Goal: Ask a question: Seek information or help from site administrators or community

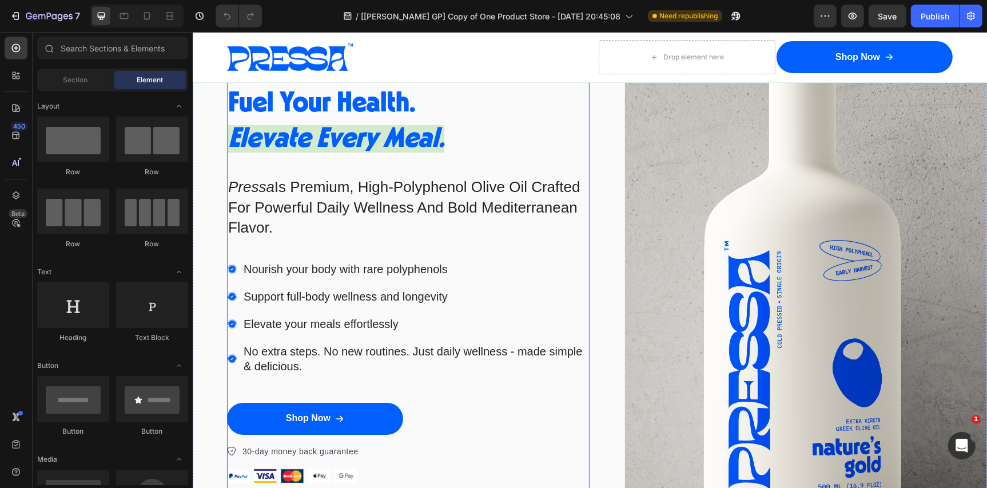
scroll to position [327, 0]
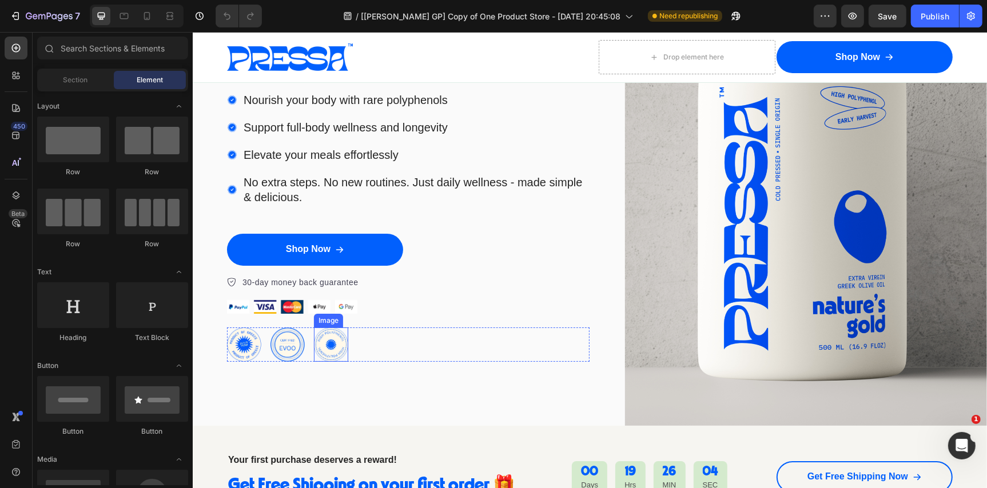
click at [335, 339] on img at bounding box center [330, 344] width 34 height 34
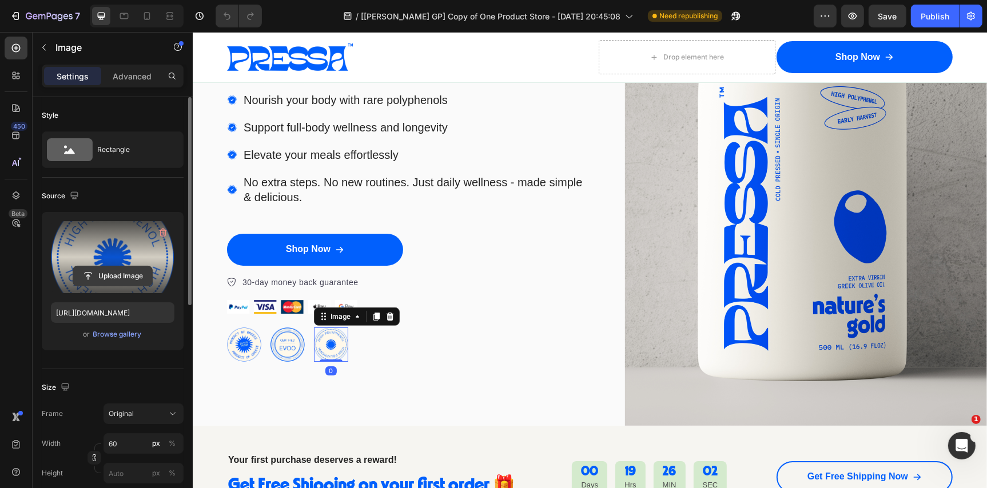
click at [110, 277] on input "file" at bounding box center [112, 275] width 79 height 19
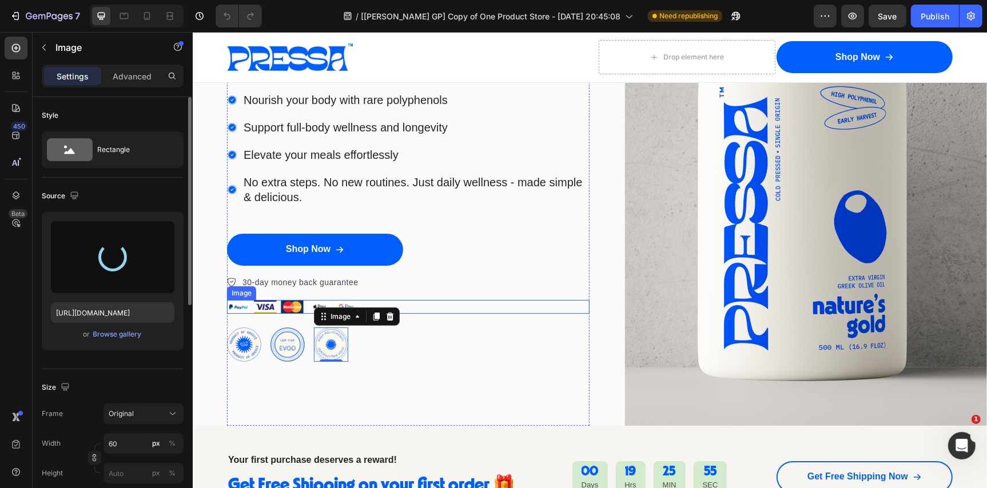
type input "https://cdn.shopify.com/s/files/1/0772/6055/4490/files/gempages_578916356569694…"
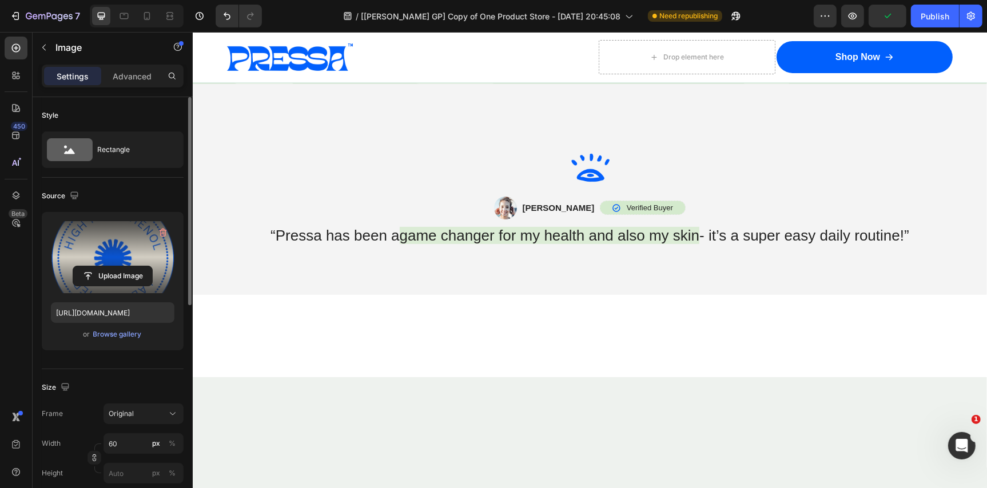
scroll to position [4160, 0]
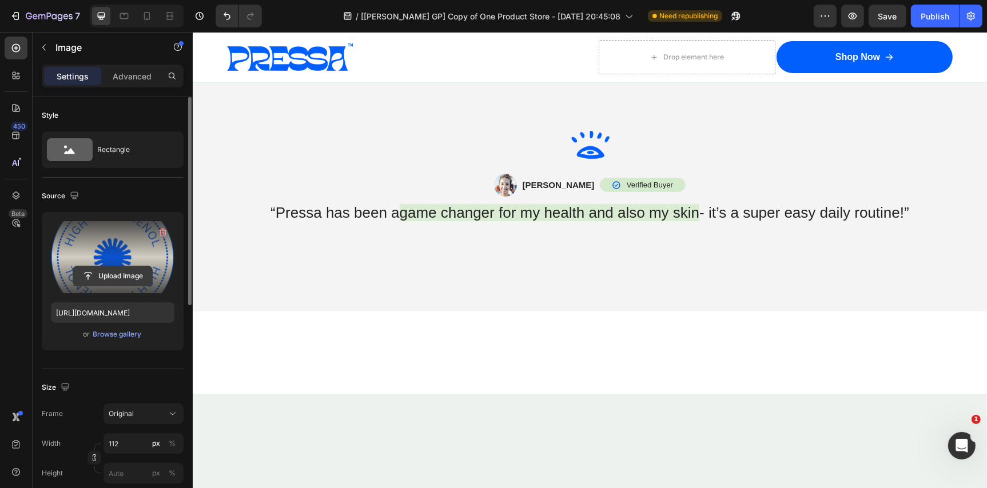
click at [116, 280] on input "file" at bounding box center [112, 275] width 79 height 19
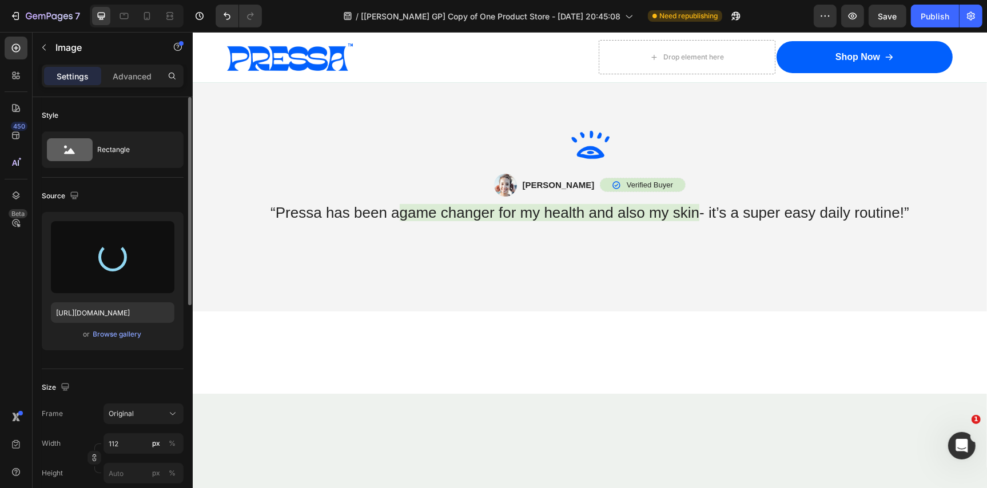
type input "https://cdn.shopify.com/s/files/1/0772/6055/4490/files/gempages_578916356569694…"
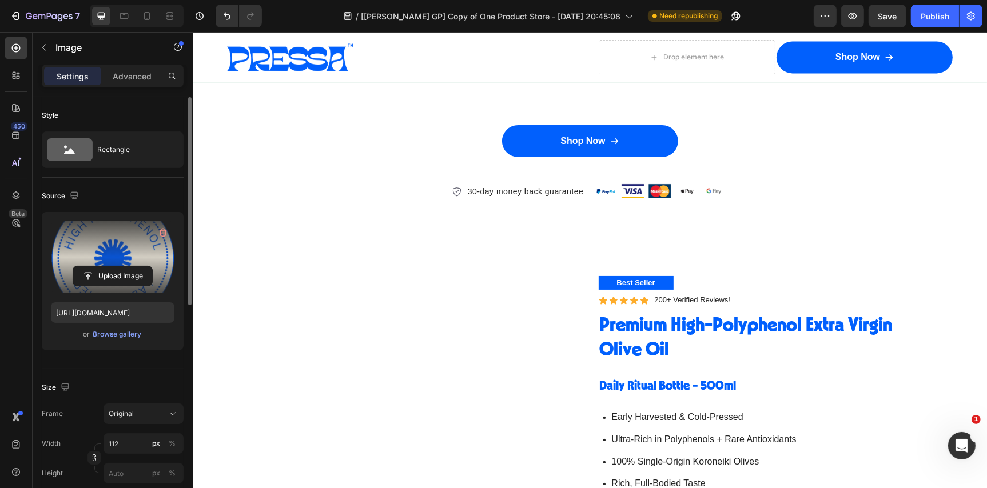
scroll to position [2160, 0]
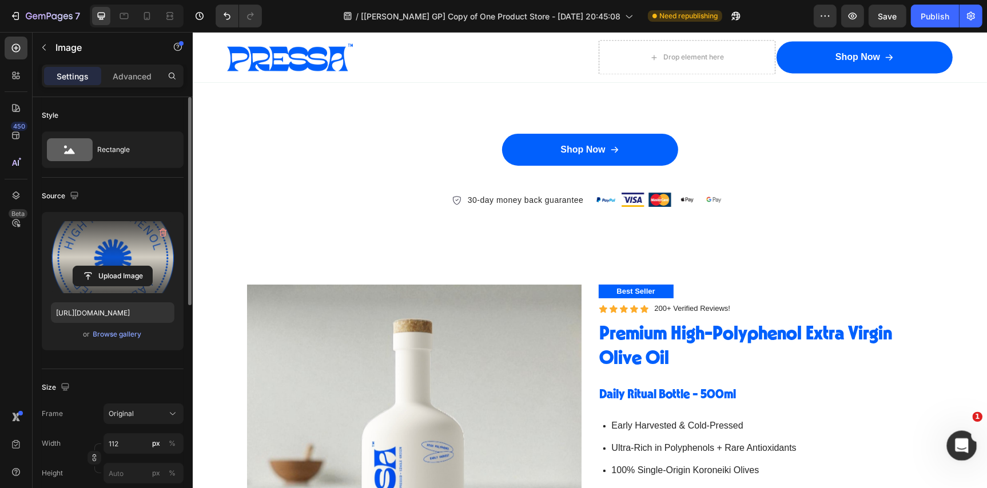
click at [954, 447] on icon "Open Intercom Messenger" at bounding box center [960, 444] width 19 height 19
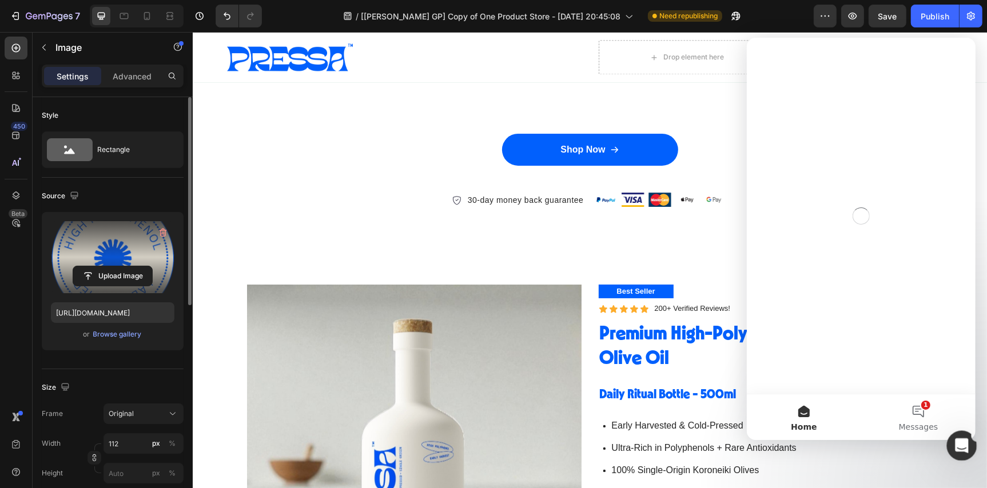
scroll to position [0, 0]
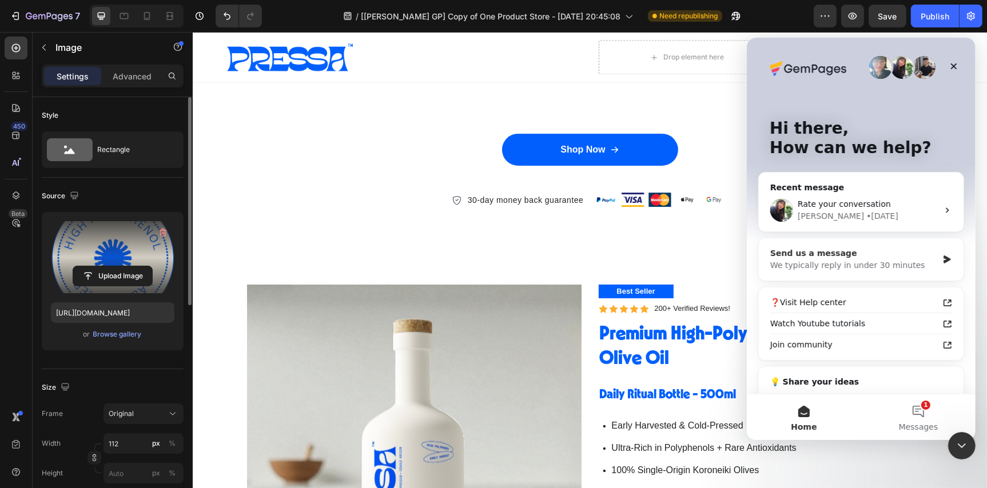
click at [840, 253] on div "Send us a message" at bounding box center [854, 253] width 168 height 12
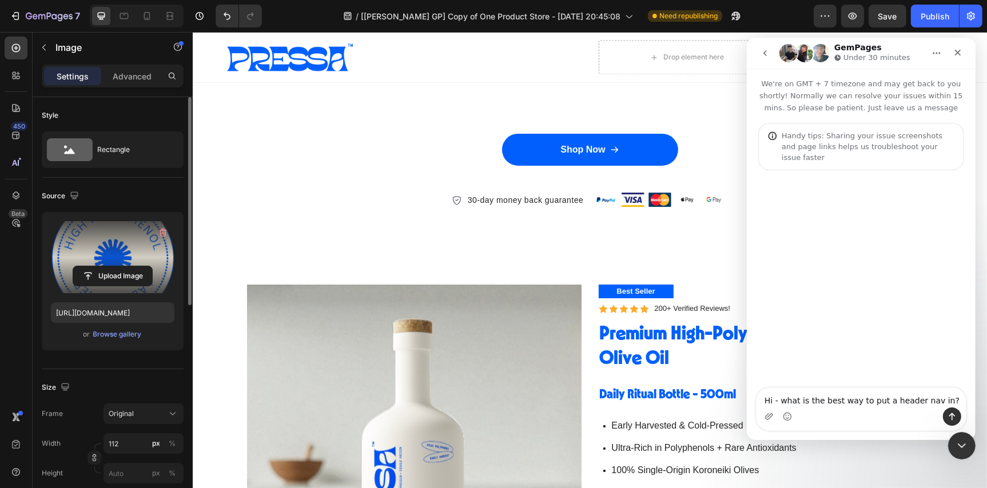
click at [808, 390] on textarea "Hi - what is the best way to put a header nav in?" at bounding box center [860, 397] width 209 height 19
type textarea "Hi - I am seeing this text box"
click at [826, 393] on textarea "Hi - I am seeing this text box" at bounding box center [860, 397] width 209 height 19
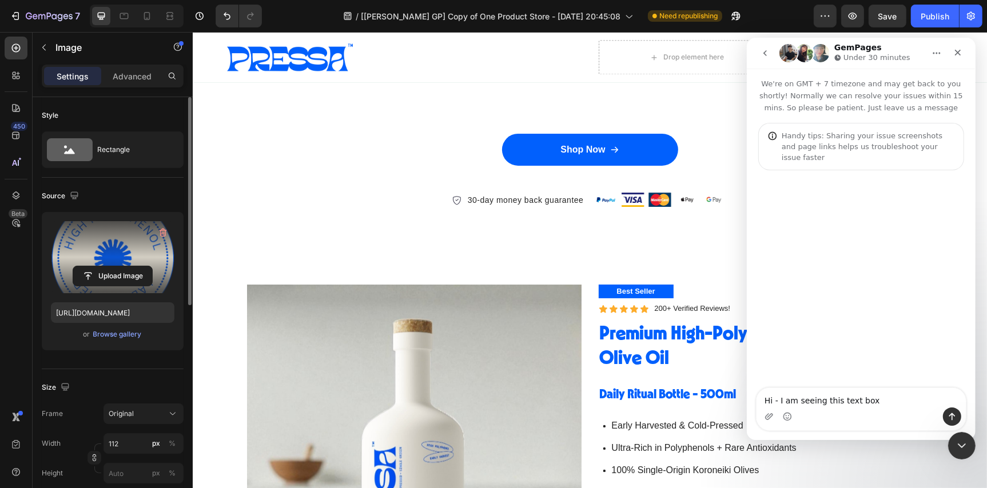
click at [826, 402] on textarea "Hi - I am seeing this text box" at bounding box center [860, 397] width 209 height 19
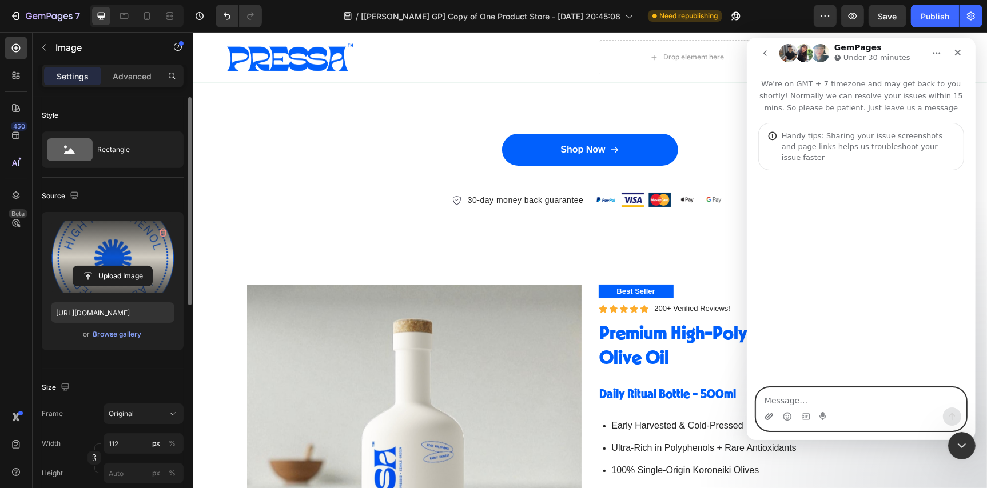
click at [767, 416] on icon "Upload attachment" at bounding box center [768, 416] width 9 height 9
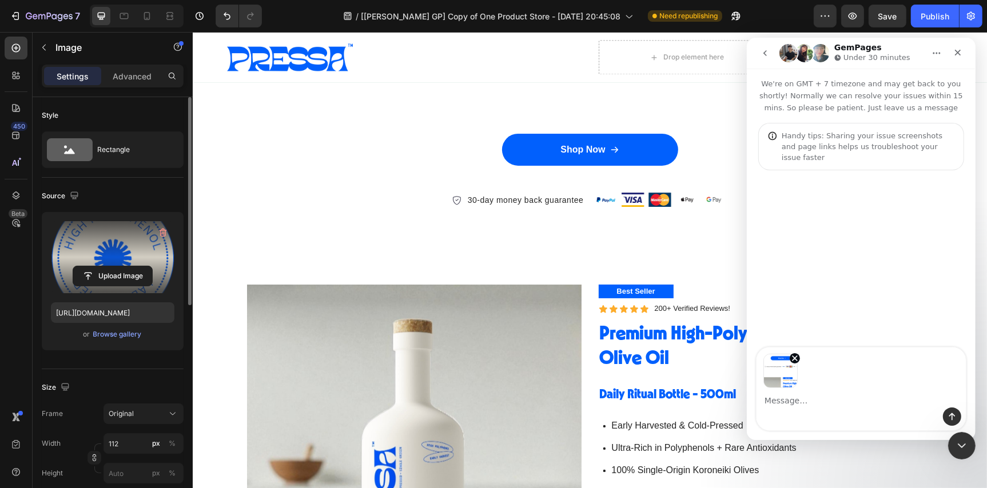
click at [800, 400] on textarea "Message…" at bounding box center [860, 397] width 209 height 19
type textarea "Hi - I am seeing this text box when I preview my page, but not on the editor. H…"
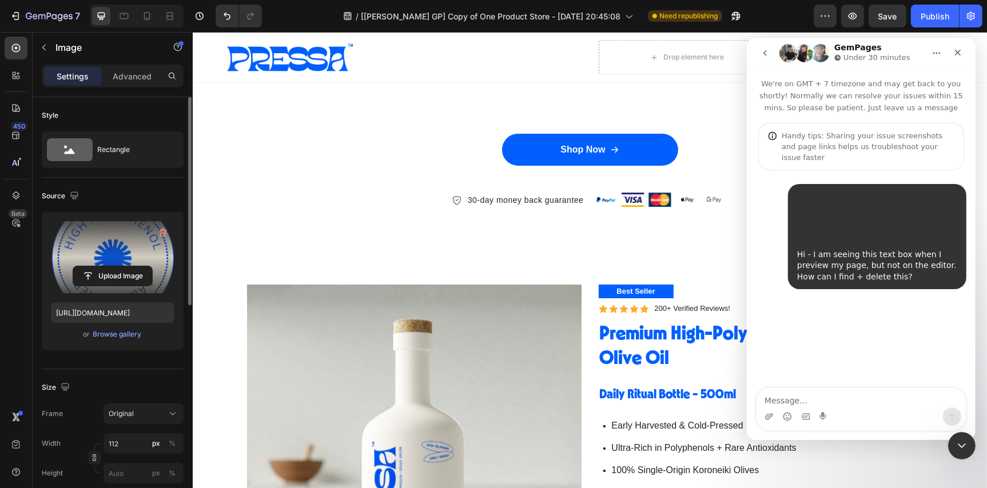
click at [769, 415] on icon "Upload attachment" at bounding box center [768, 416] width 9 height 9
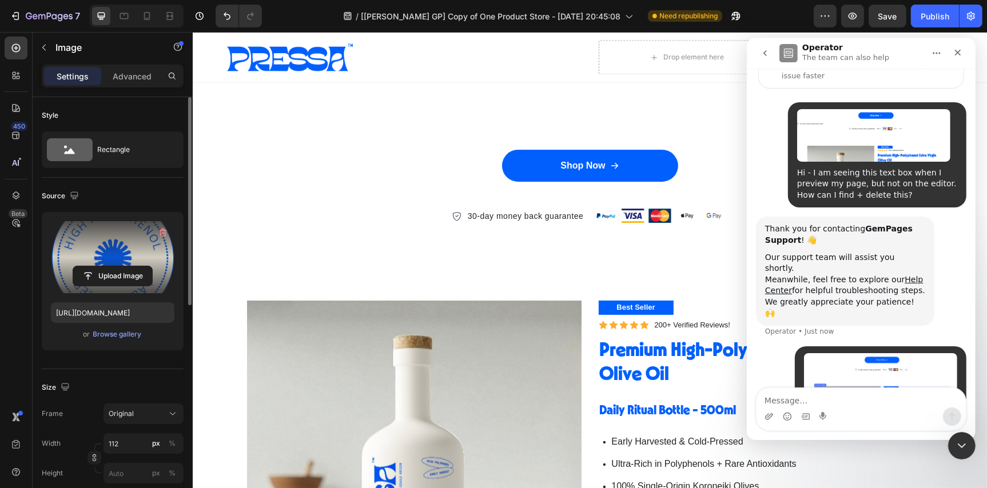
scroll to position [2545, 0]
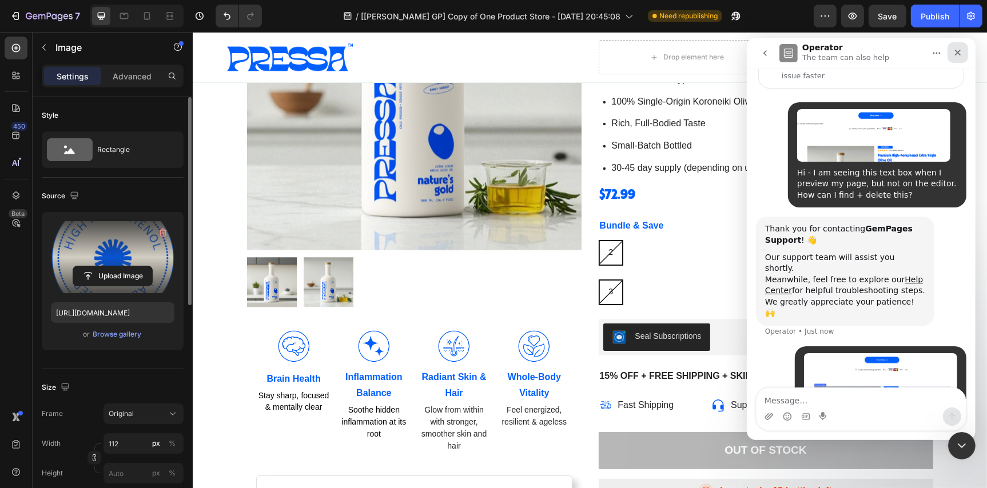
click at [960, 48] on icon "Close" at bounding box center [956, 51] width 9 height 9
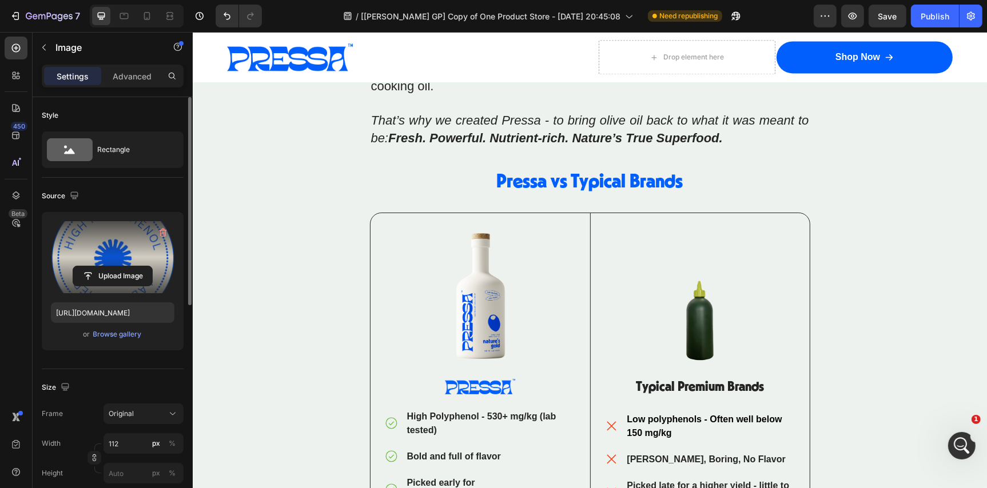
scroll to position [6397, 0]
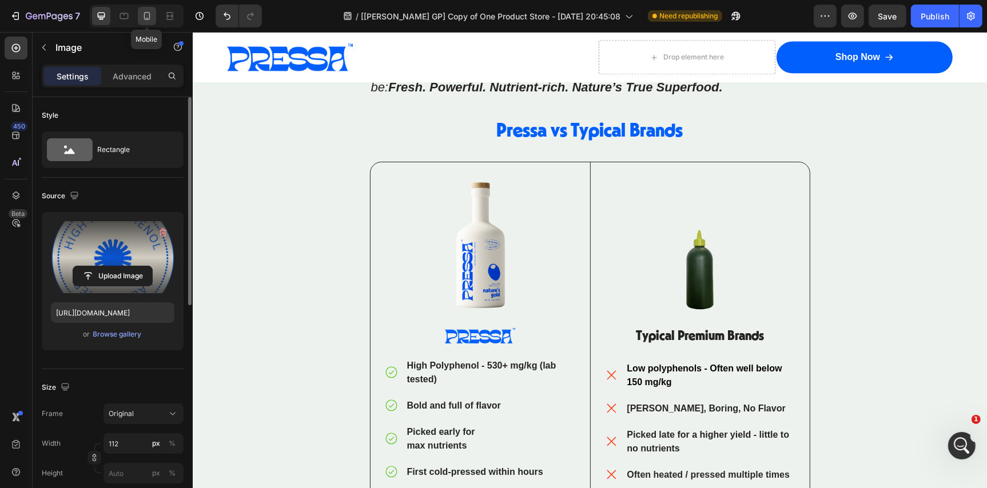
click at [141, 14] on icon at bounding box center [146, 15] width 11 height 11
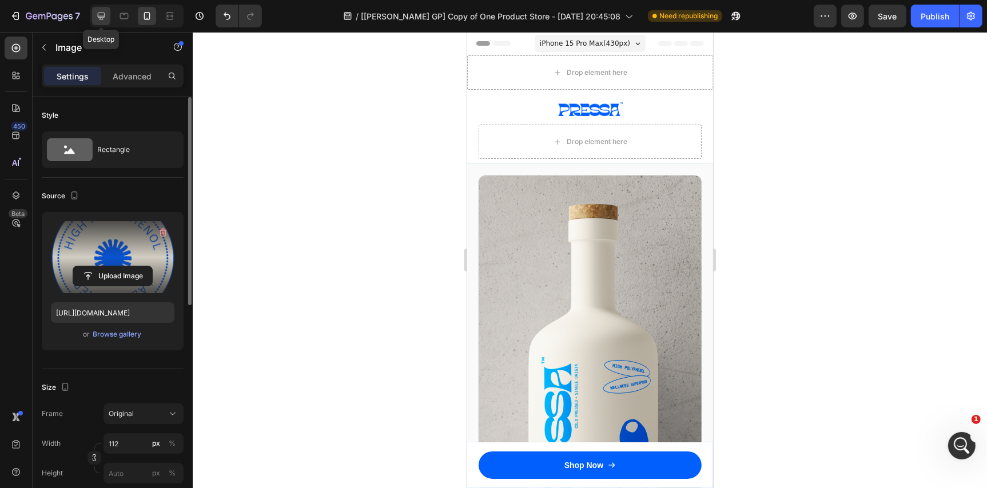
click at [99, 16] on icon at bounding box center [101, 16] width 7 height 7
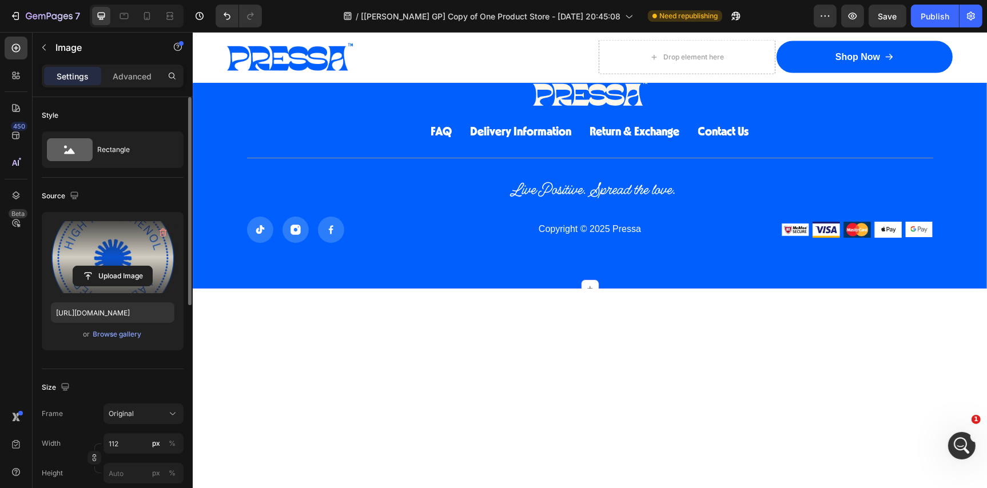
scroll to position [9638, 0]
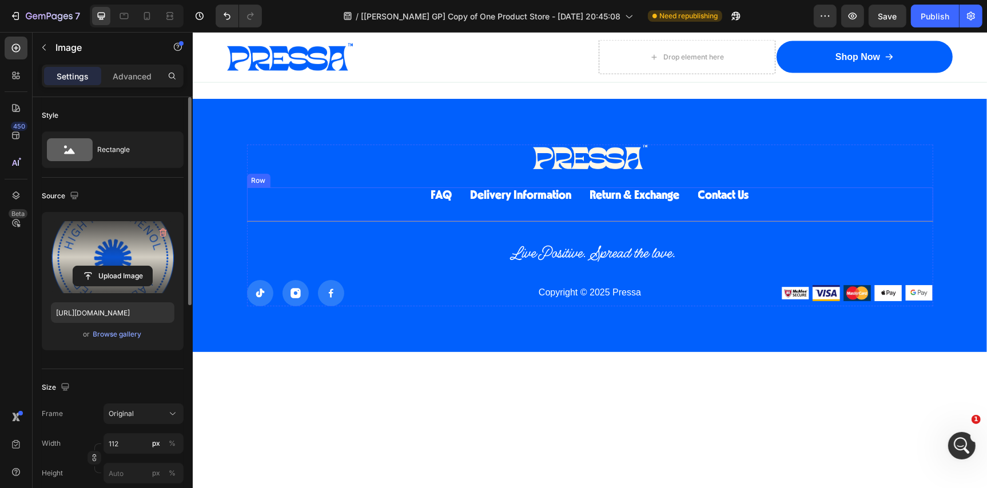
click at [410, 194] on div "FAQ Button Delivery Information Button Return & Exchange Button Contact Us Butt…" at bounding box center [589, 204] width 686 height 34
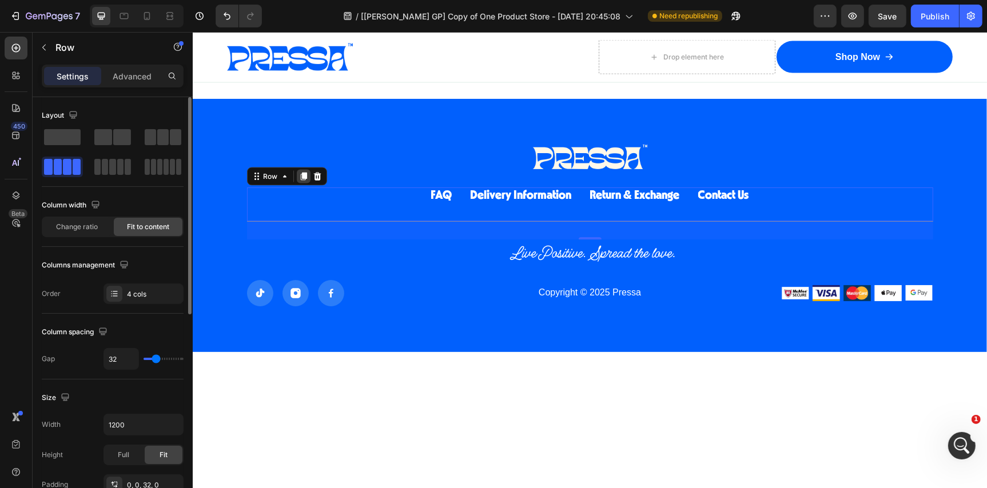
click at [304, 179] on icon at bounding box center [303, 176] width 6 height 8
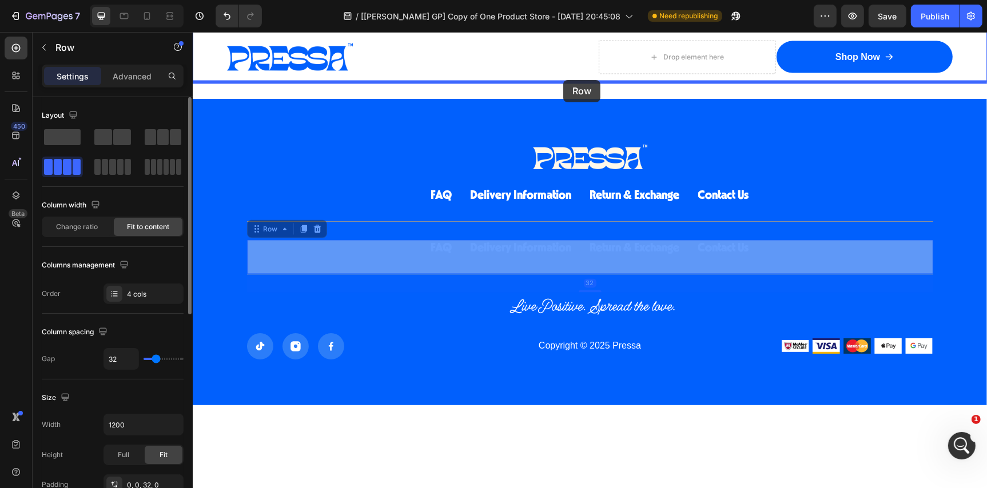
drag, startPoint x: 264, startPoint y: 233, endPoint x: 563, endPoint y: 79, distance: 336.2
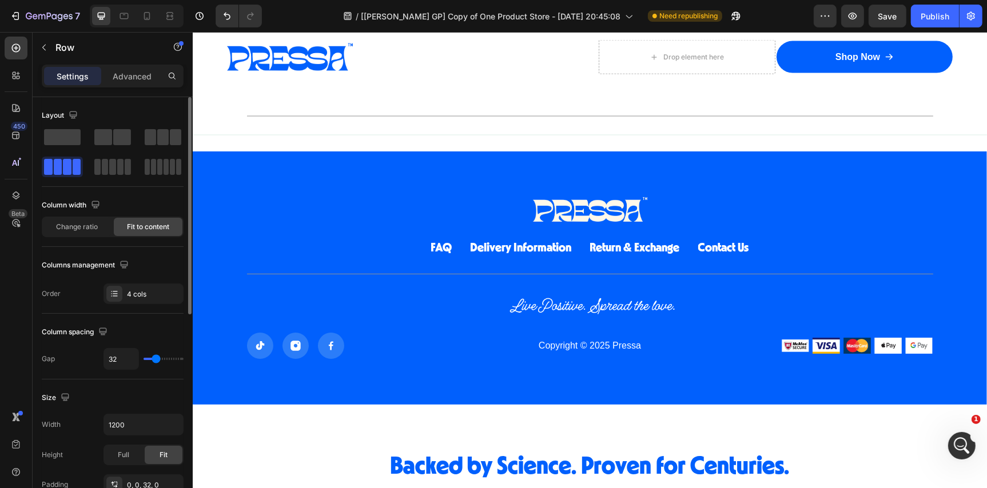
scroll to position [9692, 0]
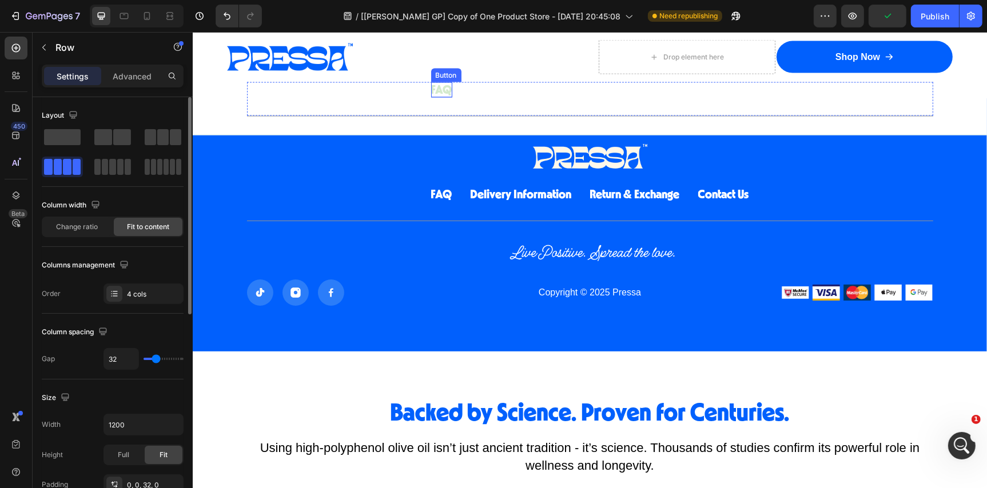
click at [444, 90] on div "FAQ" at bounding box center [440, 89] width 21 height 15
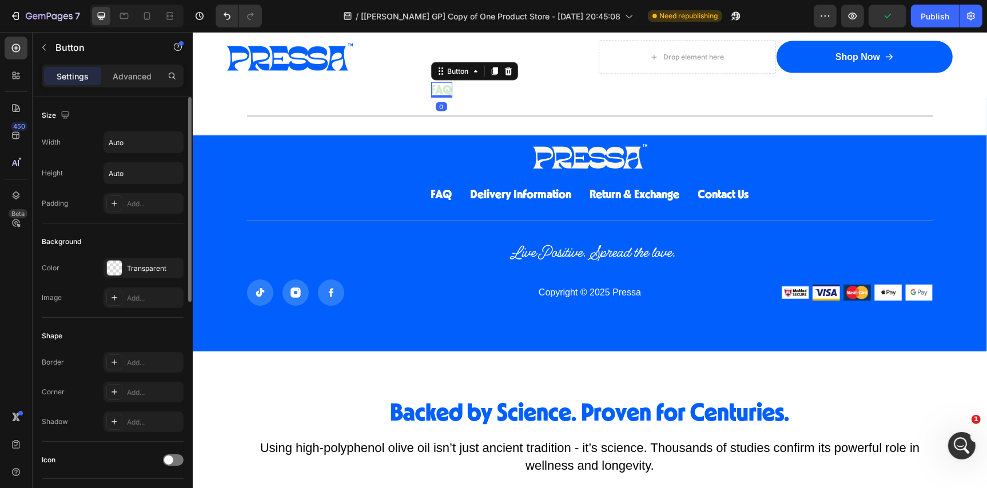
click at [444, 90] on div "FAQ" at bounding box center [440, 89] width 21 height 15
click at [444, 90] on p "FAQ" at bounding box center [440, 89] width 21 height 15
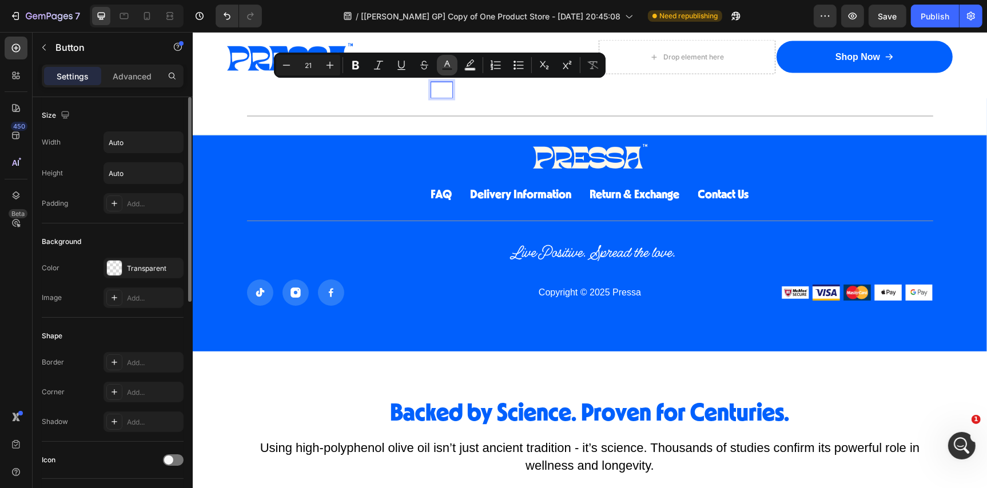
click at [449, 67] on icon "Editor contextual toolbar" at bounding box center [446, 64] width 11 height 11
type input "FFFFFF"
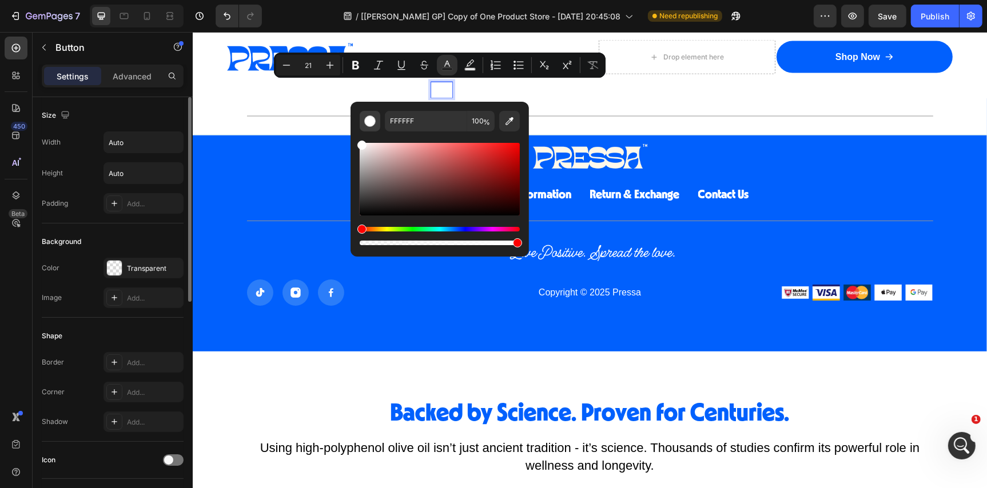
click at [368, 121] on div "Editor contextual toolbar" at bounding box center [369, 120] width 11 height 11
click at [360, 202] on div "Editor contextual toolbar" at bounding box center [440, 179] width 160 height 73
type input "2D2D2D"
click at [491, 89] on div "Delivery Information" at bounding box center [520, 89] width 101 height 15
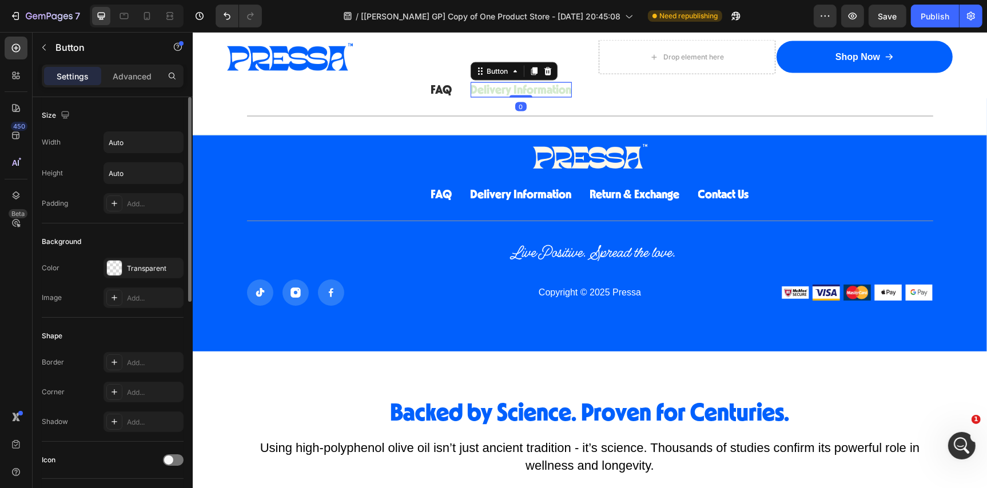
click at [491, 89] on div "Delivery Information" at bounding box center [520, 89] width 101 height 15
click at [491, 89] on p "Delivery Information" at bounding box center [520, 89] width 101 height 15
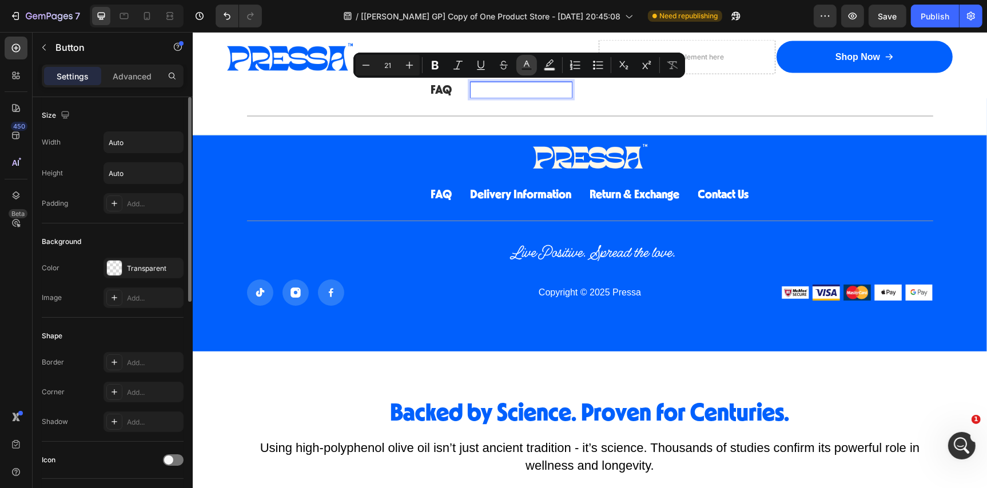
click at [528, 66] on icon "Editor contextual toolbar" at bounding box center [526, 64] width 11 height 11
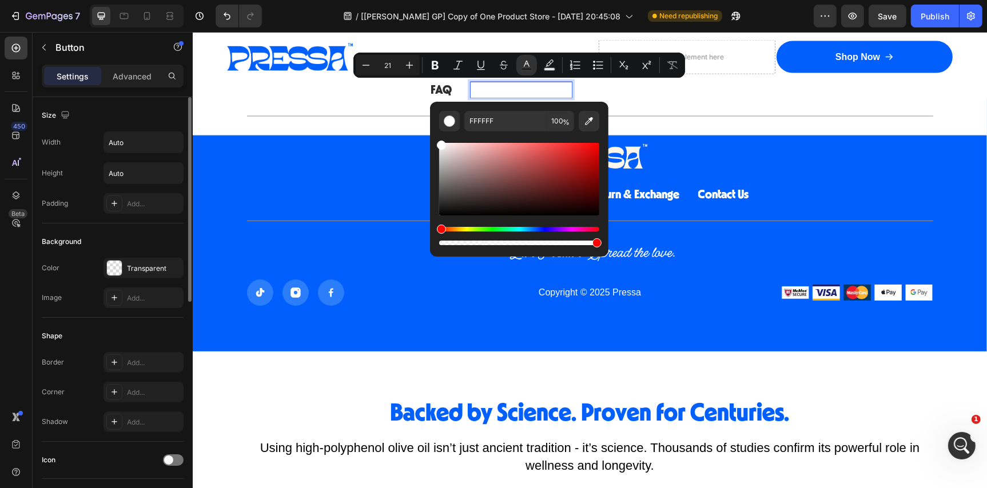
click at [443, 203] on div "Editor contextual toolbar" at bounding box center [519, 179] width 160 height 73
drag, startPoint x: 635, startPoint y: 234, endPoint x: 426, endPoint y: 230, distance: 208.7
type input "000000"
click at [437, 92] on span "FAQ" at bounding box center [440, 89] width 21 height 12
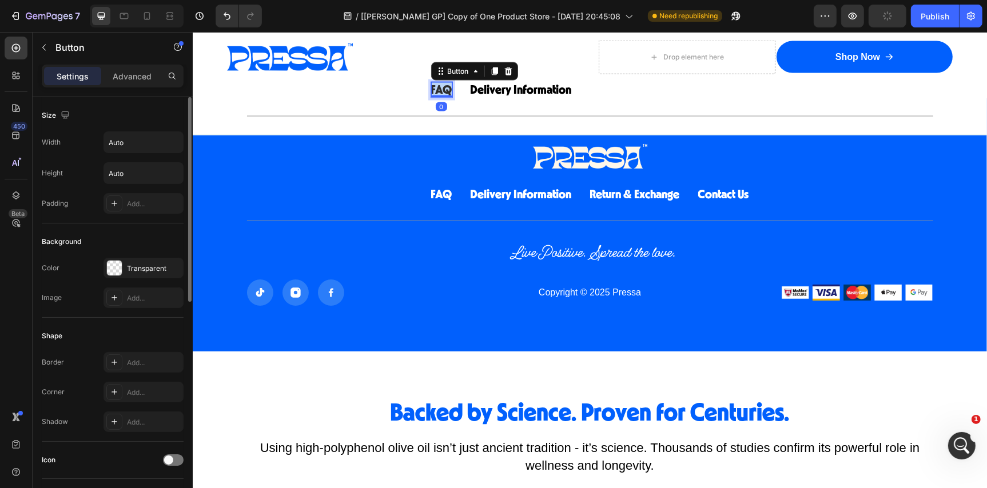
click at [437, 92] on span "FAQ" at bounding box center [440, 89] width 21 height 12
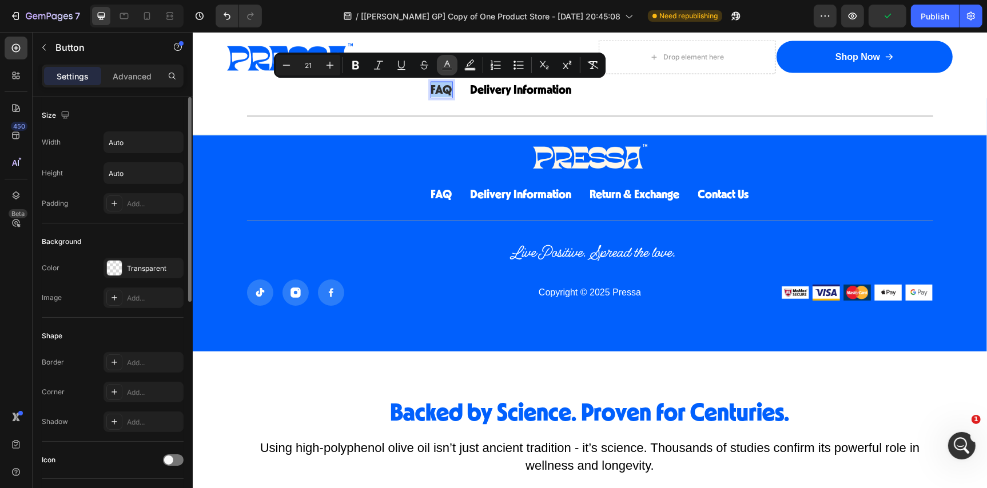
click at [444, 66] on icon "Editor contextual toolbar" at bounding box center [446, 64] width 11 height 11
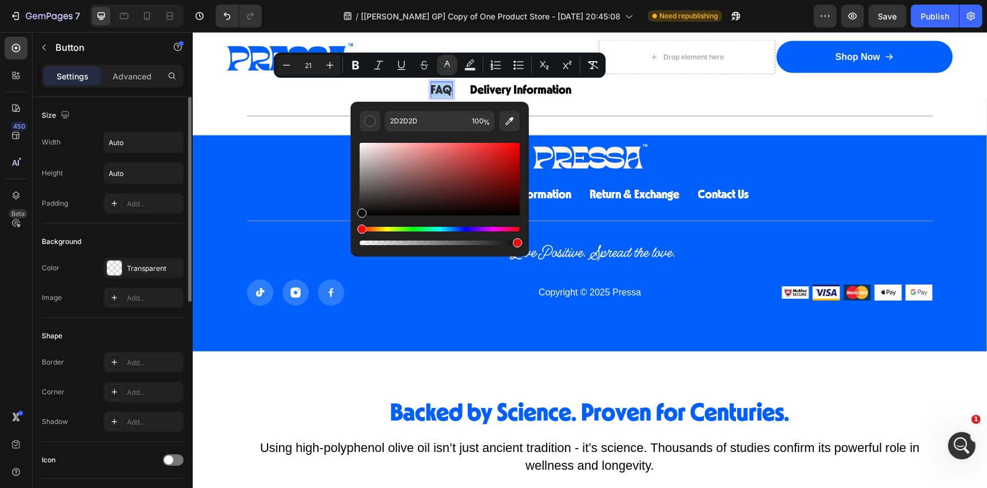
drag, startPoint x: 378, startPoint y: 202, endPoint x: 350, endPoint y: 213, distance: 30.6
click at [350, 213] on div "2D2D2D 100 %" at bounding box center [439, 175] width 178 height 146
type input "070707"
click at [620, 90] on div "Return & Exchange" at bounding box center [634, 89] width 90 height 15
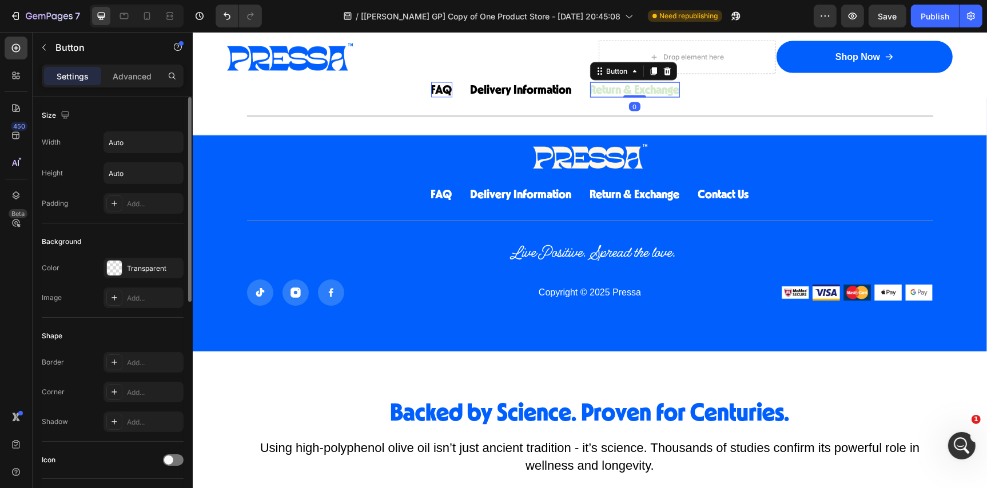
click at [620, 90] on div "Return & Exchange" at bounding box center [634, 89] width 90 height 15
click at [620, 90] on p "Return & Exchange" at bounding box center [634, 89] width 90 height 15
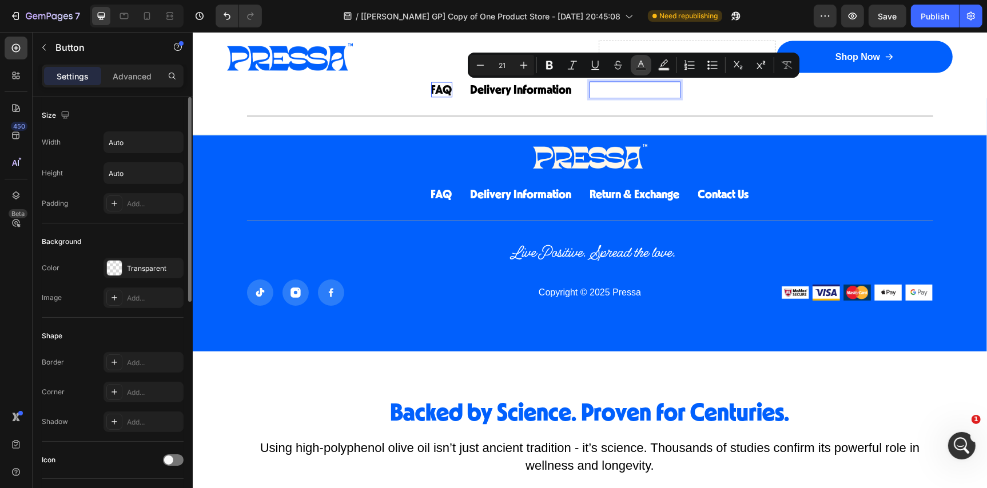
click at [646, 66] on icon "Editor contextual toolbar" at bounding box center [640, 64] width 11 height 11
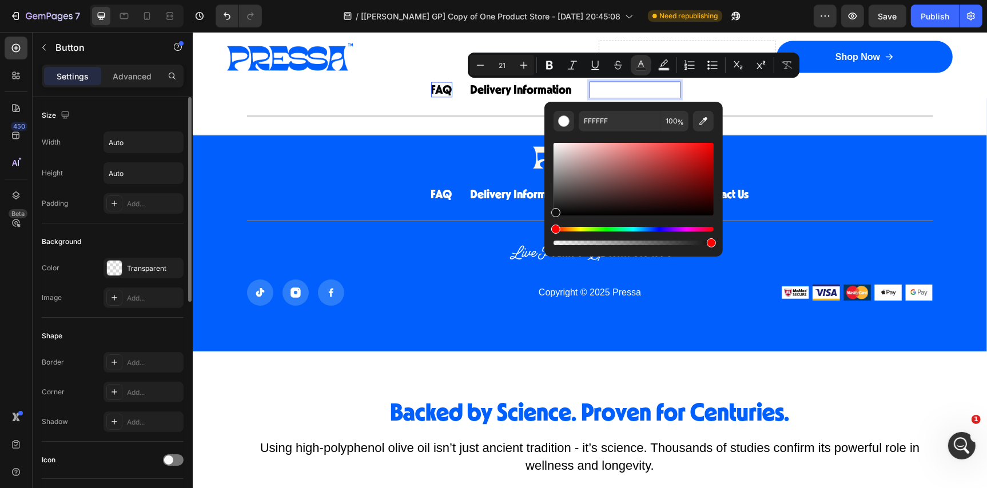
drag, startPoint x: 759, startPoint y: 226, endPoint x: 539, endPoint y: 218, distance: 219.7
type input "111111"
click at [720, 87] on div "Contact Us" at bounding box center [722, 89] width 51 height 15
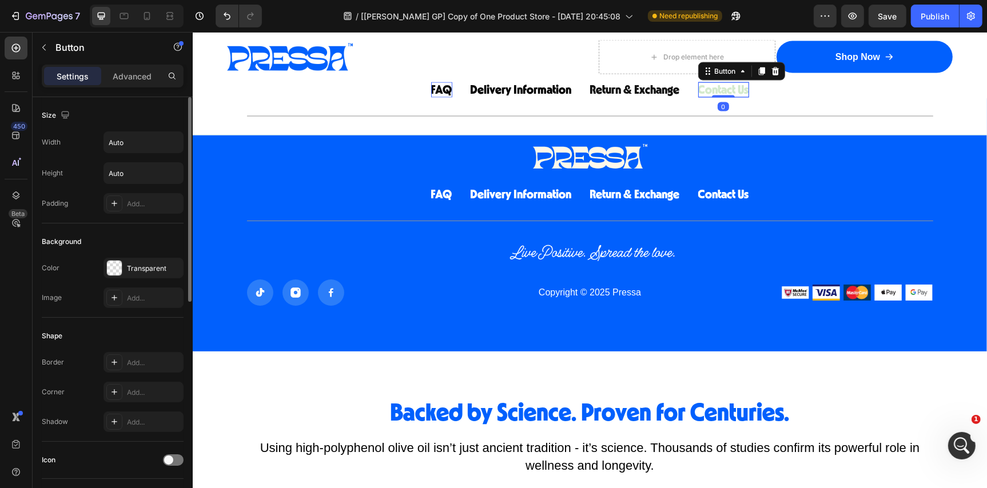
click at [720, 87] on div "Contact Us" at bounding box center [722, 89] width 51 height 15
click at [720, 87] on p "Contact Us" at bounding box center [722, 89] width 51 height 15
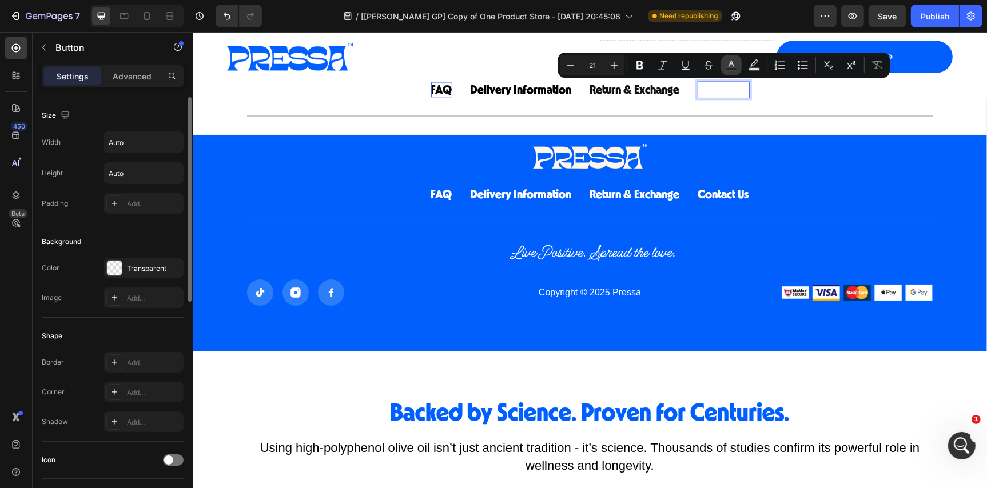
click at [729, 68] on rect "Editor contextual toolbar" at bounding box center [731, 69] width 11 height 3
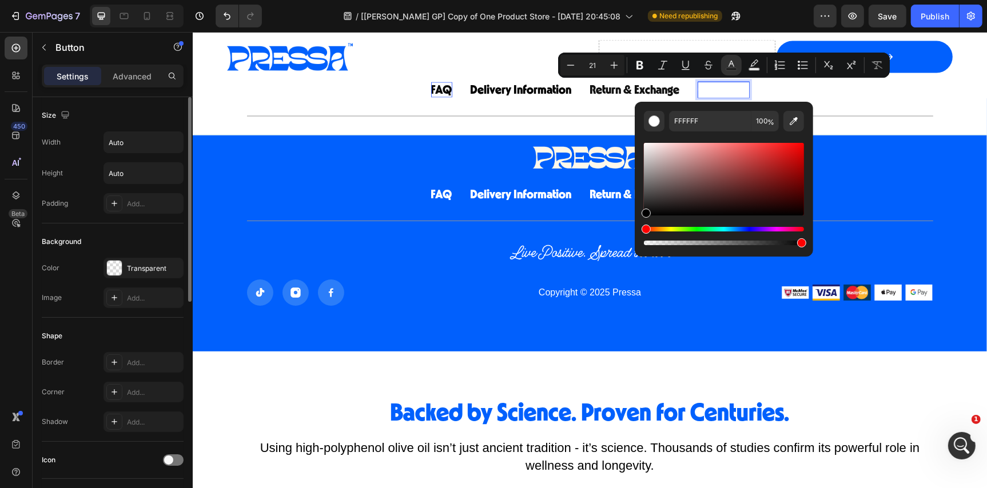
drag, startPoint x: 655, startPoint y: 199, endPoint x: 635, endPoint y: 225, distance: 33.4
click at [635, 225] on div "FFFFFF 100 %" at bounding box center [724, 175] width 178 height 146
type input "000000"
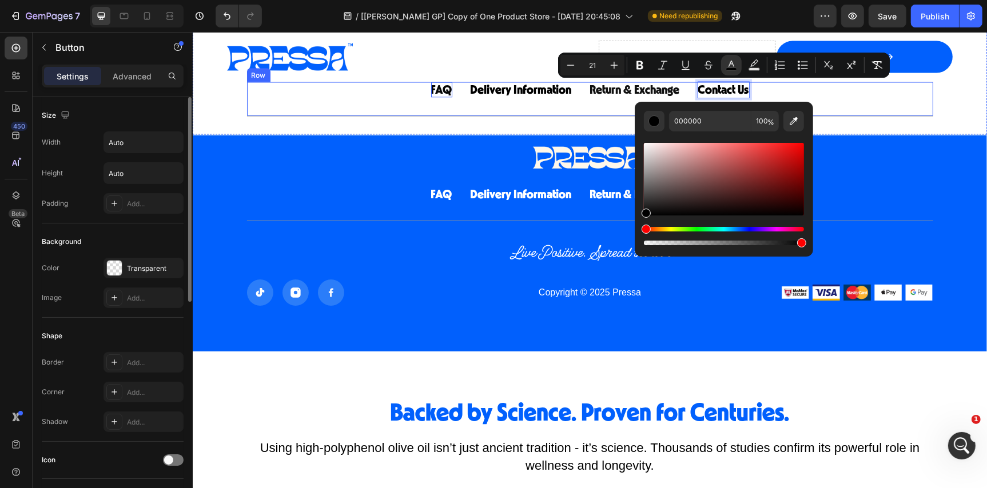
click at [581, 130] on div "Image Row Drop element here Shop Now Button Row Row FAQ Button Delivery Informa…" at bounding box center [589, 82] width 794 height 103
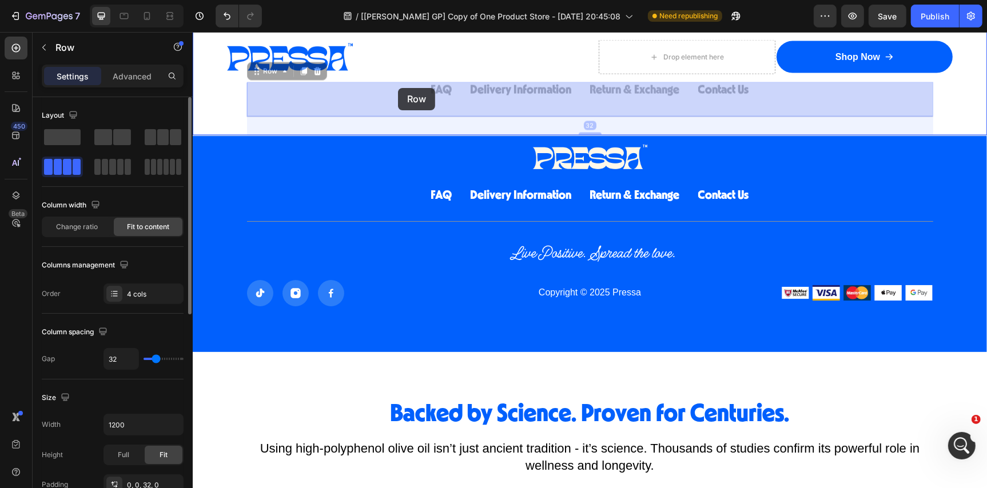
drag, startPoint x: 323, startPoint y: 102, endPoint x: 433, endPoint y: 83, distance: 111.5
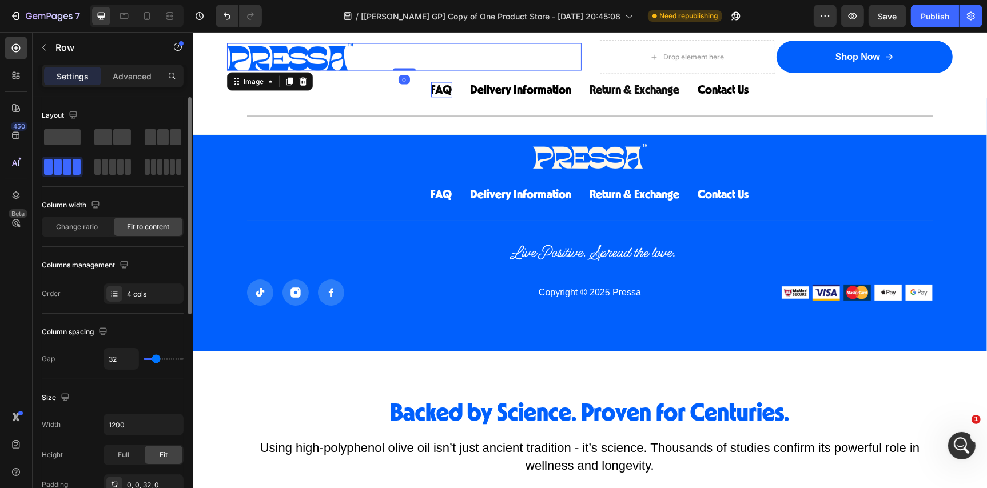
click at [357, 53] on div at bounding box center [403, 56] width 354 height 27
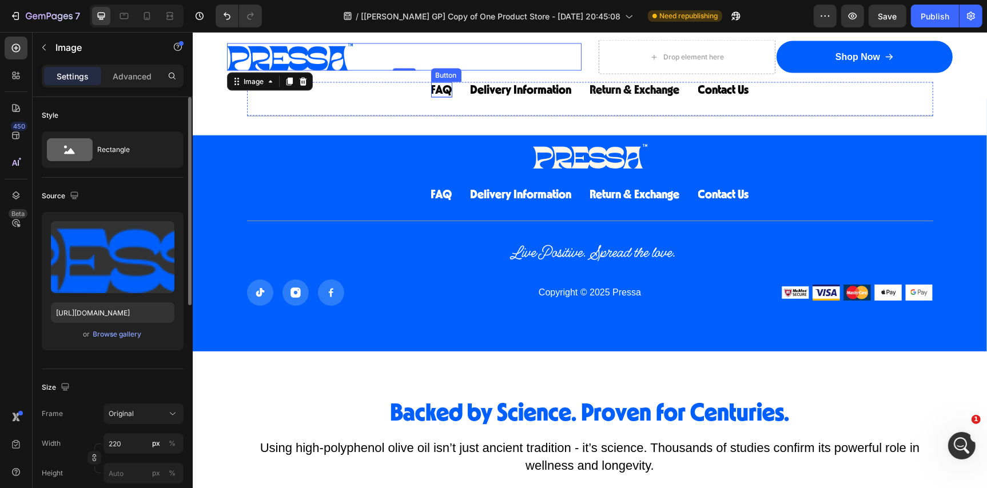
click at [445, 88] on span "FAQ" at bounding box center [440, 89] width 21 height 12
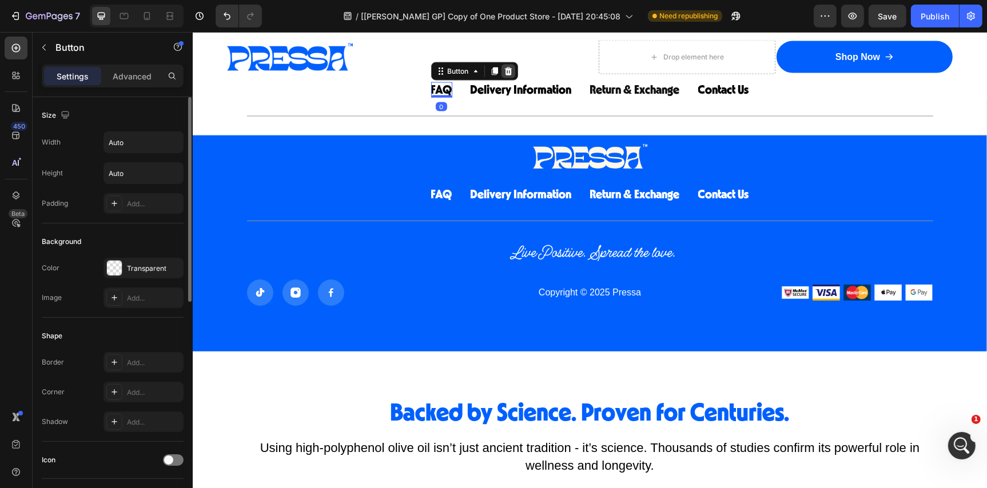
click at [509, 73] on icon at bounding box center [507, 70] width 9 height 9
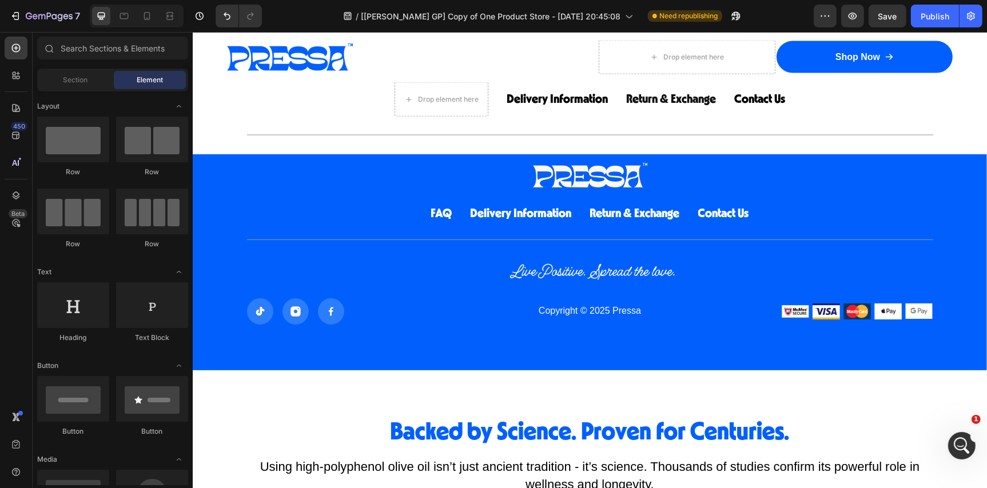
scroll to position [9710, 0]
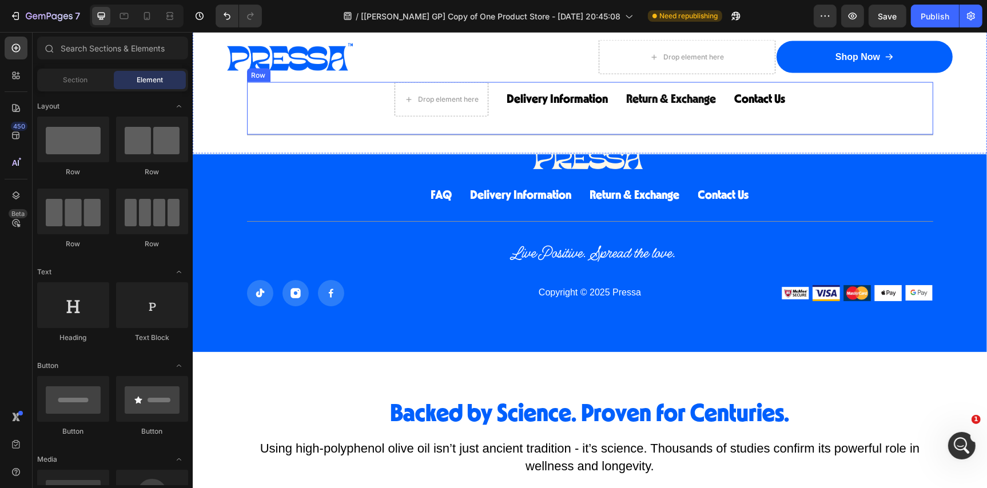
click at [350, 93] on div "Drop element here Delivery Information Button Return & Exchange Button Contact …" at bounding box center [589, 108] width 686 height 53
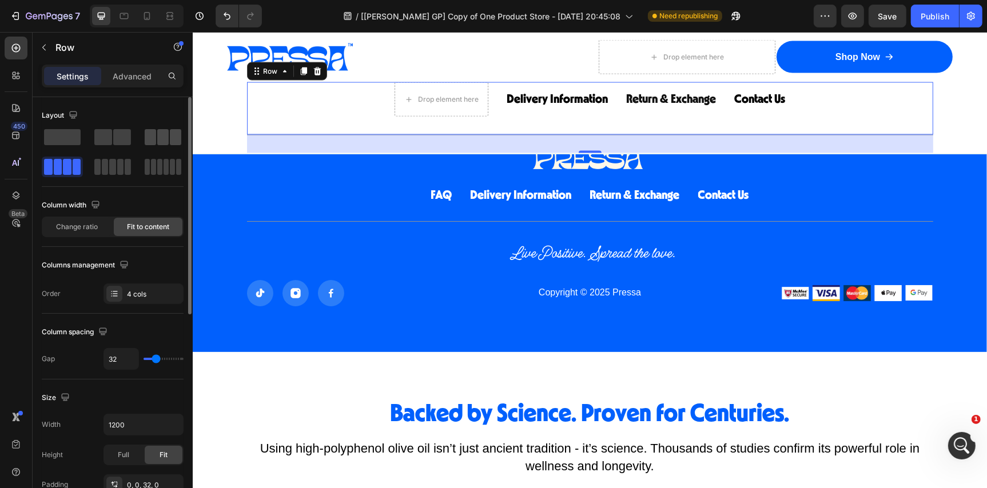
click at [160, 138] on span at bounding box center [162, 137] width 11 height 16
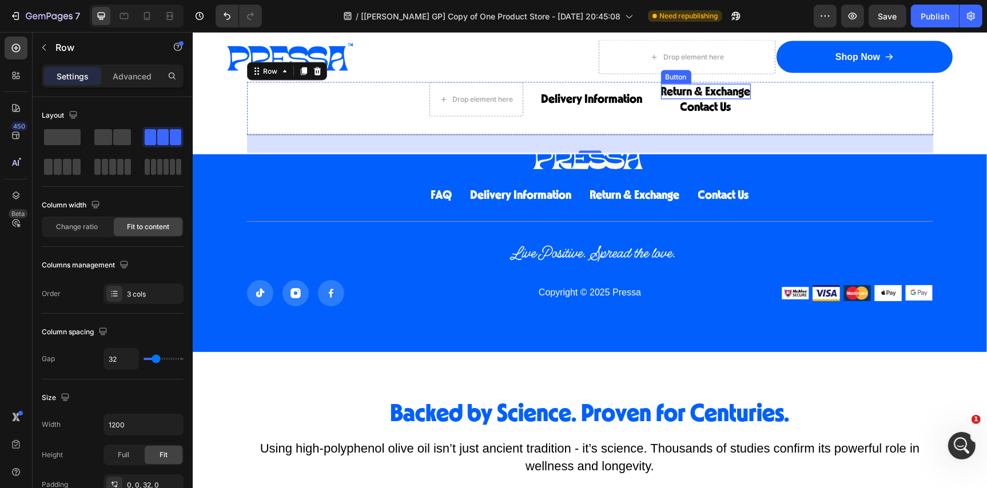
click at [684, 86] on span "Return & Exchange" at bounding box center [705, 91] width 90 height 12
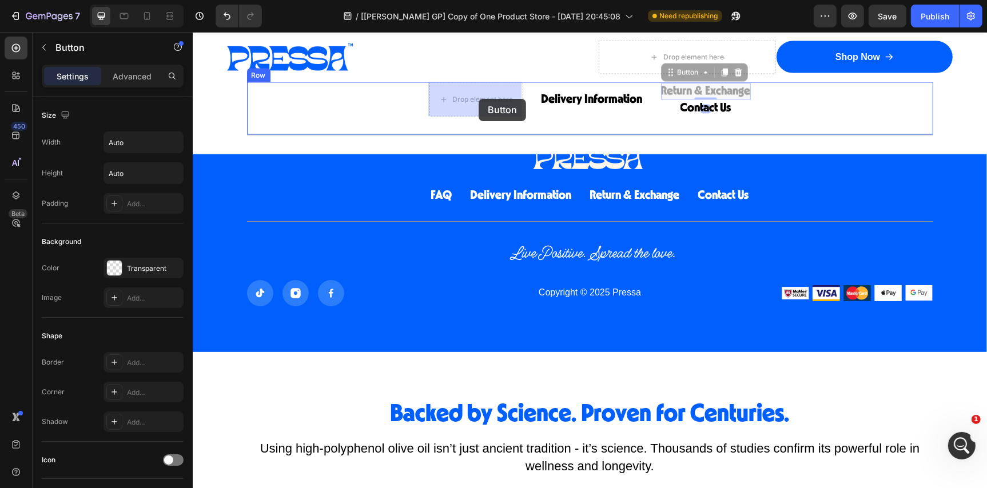
drag, startPoint x: 677, startPoint y: 70, endPoint x: 499, endPoint y: 95, distance: 180.7
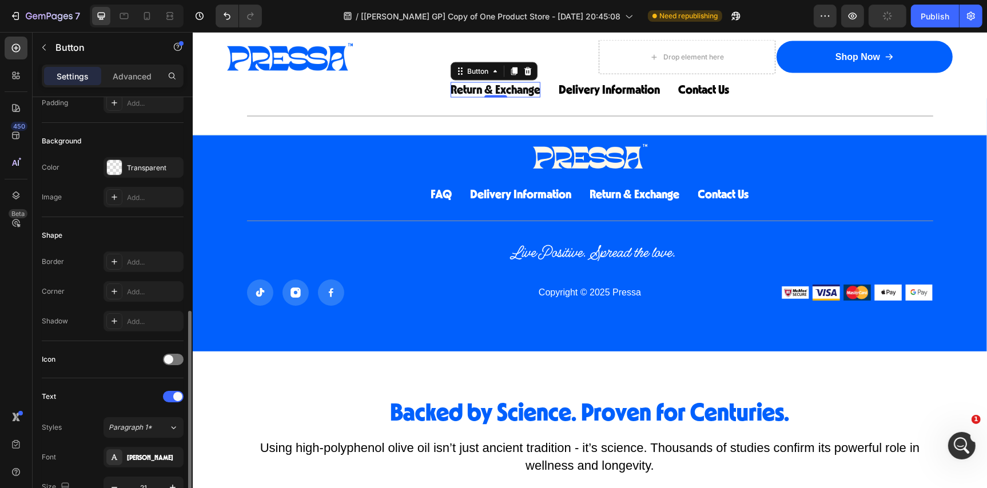
scroll to position [212, 0]
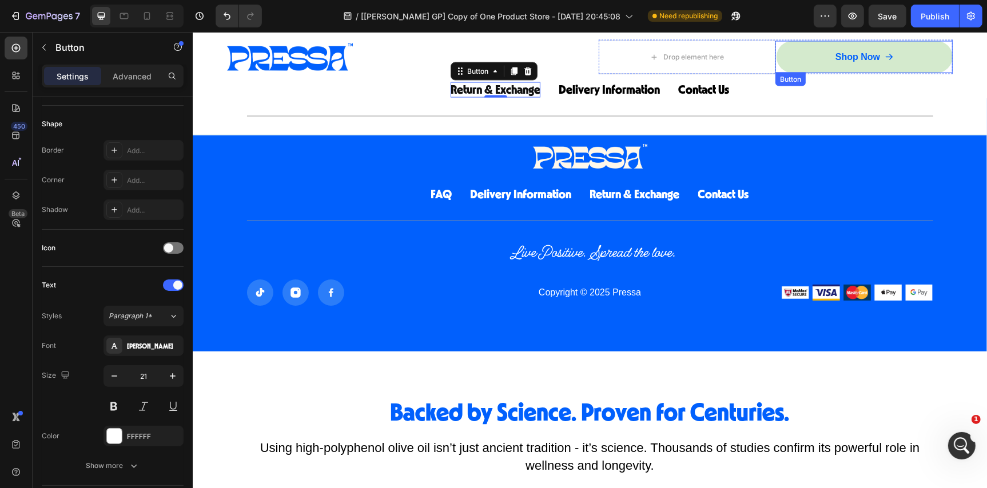
click at [814, 57] on link "Shop Now" at bounding box center [864, 57] width 176 height 32
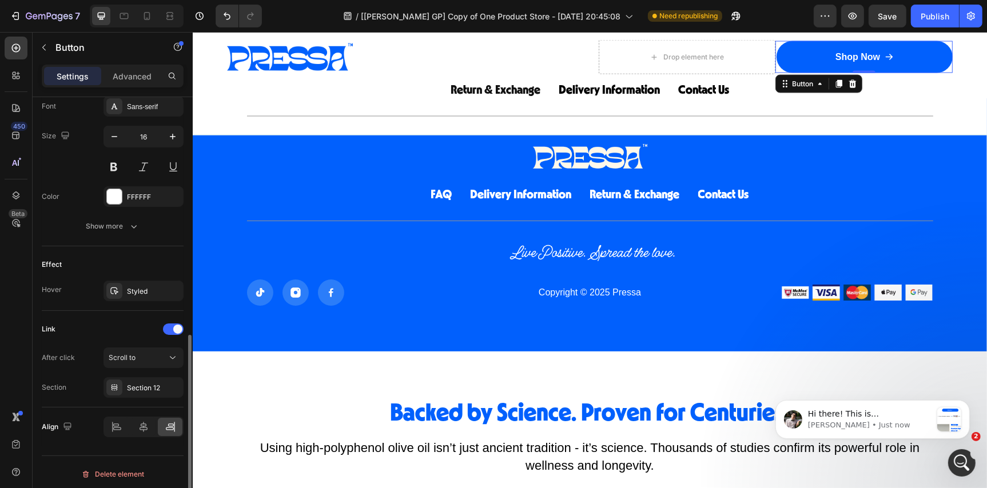
scroll to position [306, 0]
click at [843, 418] on span "Hi there! ﻿This is Adrian from GemPages. I’m here to help! If you have any ques…" at bounding box center [868, 476] width 122 height 134
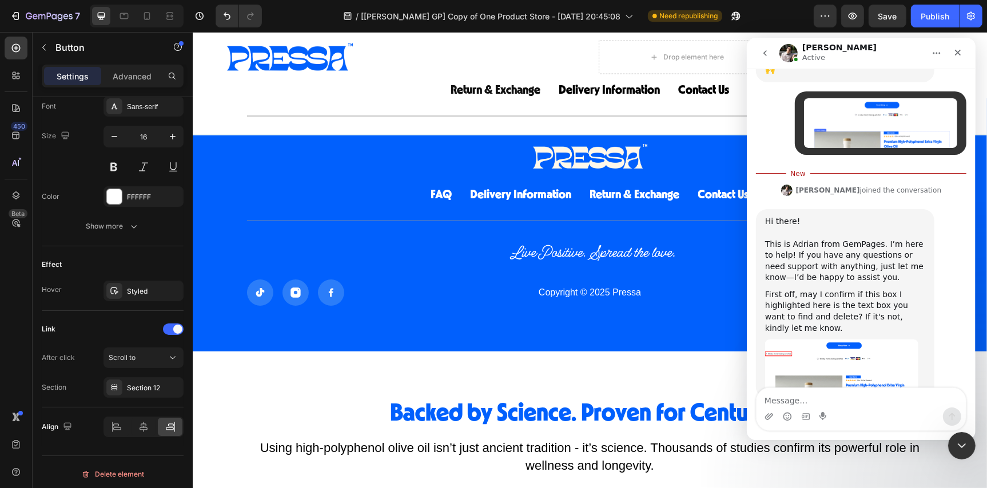
scroll to position [326, 0]
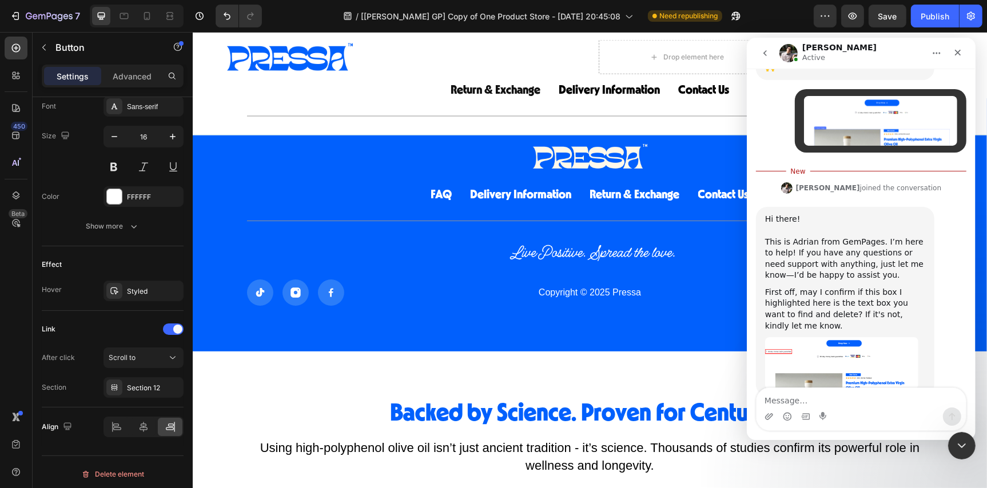
click at [807, 293] on div "First off, may I confirm if this box I highlighted here is the text box you wan…" at bounding box center [844, 308] width 160 height 45
click at [815, 286] on div "First off, may I confirm if this box I highlighted here is the text box you wan…" at bounding box center [844, 308] width 160 height 45
click at [808, 337] on img "Adrian says…" at bounding box center [840, 363] width 153 height 52
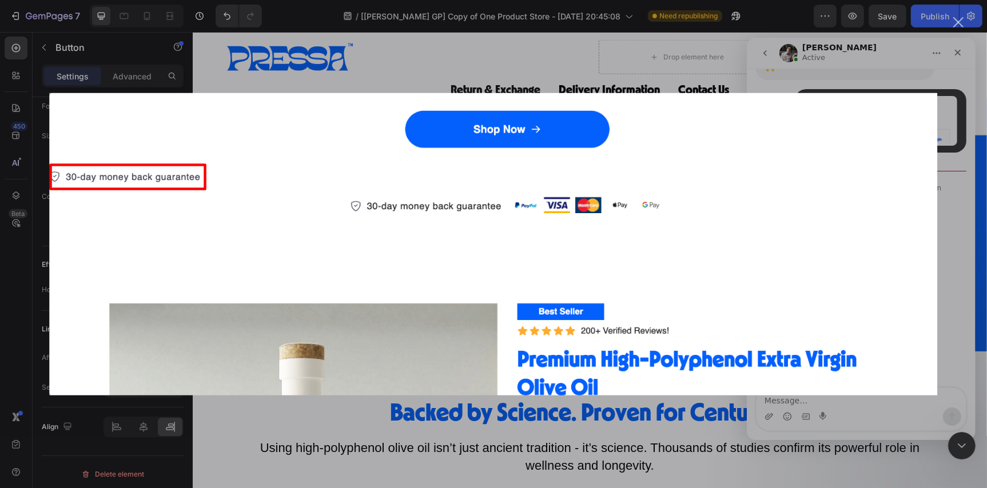
click at [955, 139] on div "Intercom messenger" at bounding box center [493, 244] width 987 height 488
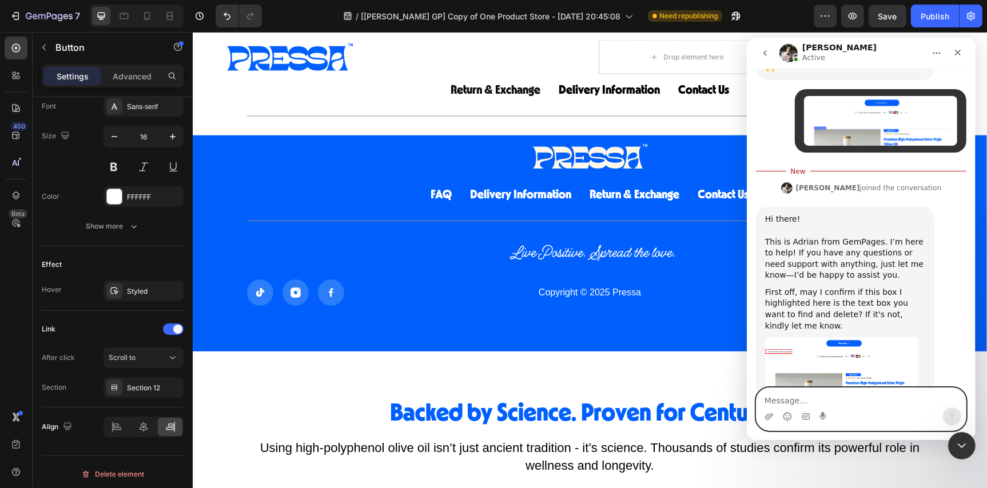
click at [821, 394] on textarea "Message…" at bounding box center [860, 397] width 209 height 19
type textarea "yes correct"
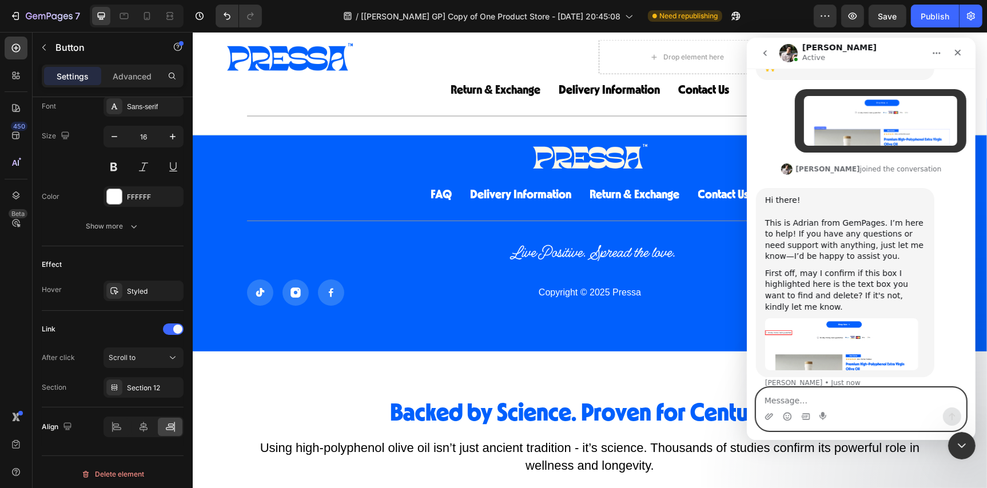
scroll to position [341, 0]
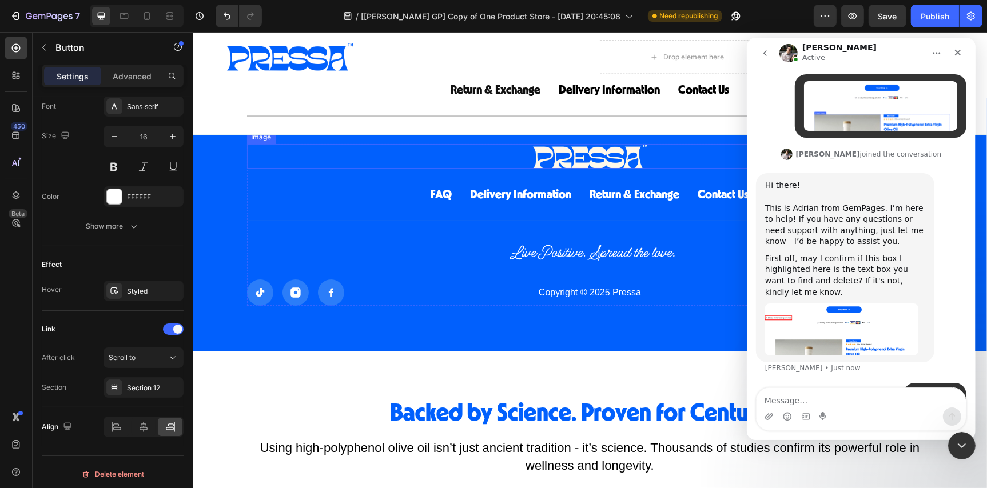
click at [476, 161] on div at bounding box center [589, 155] width 686 height 25
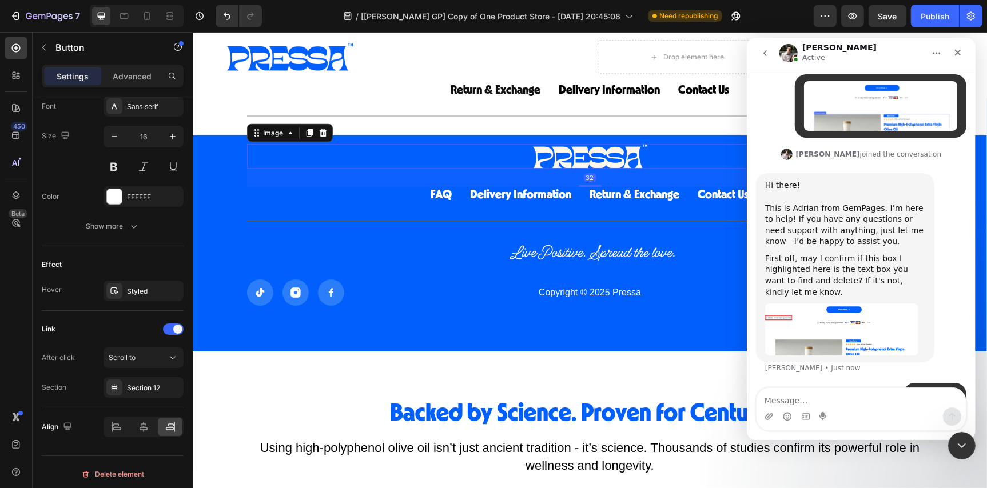
scroll to position [0, 0]
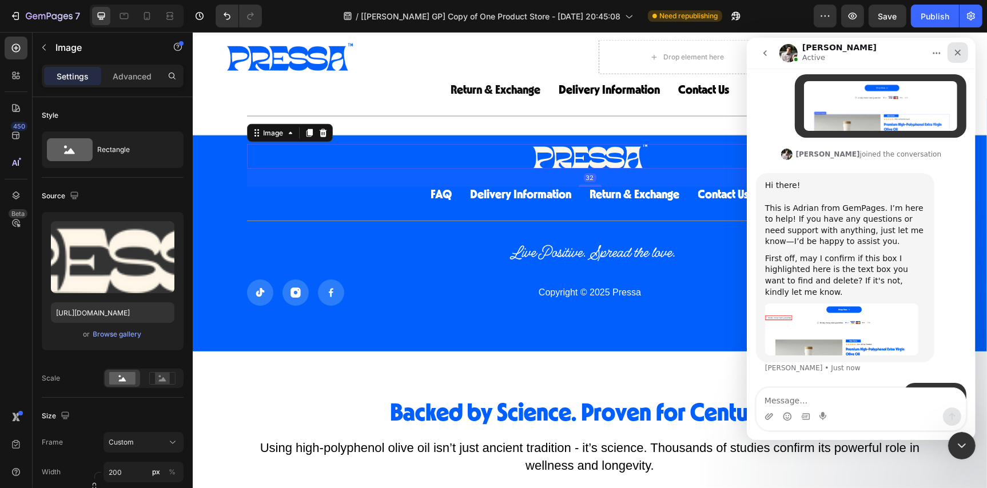
click at [958, 53] on icon "Close" at bounding box center [957, 52] width 6 height 6
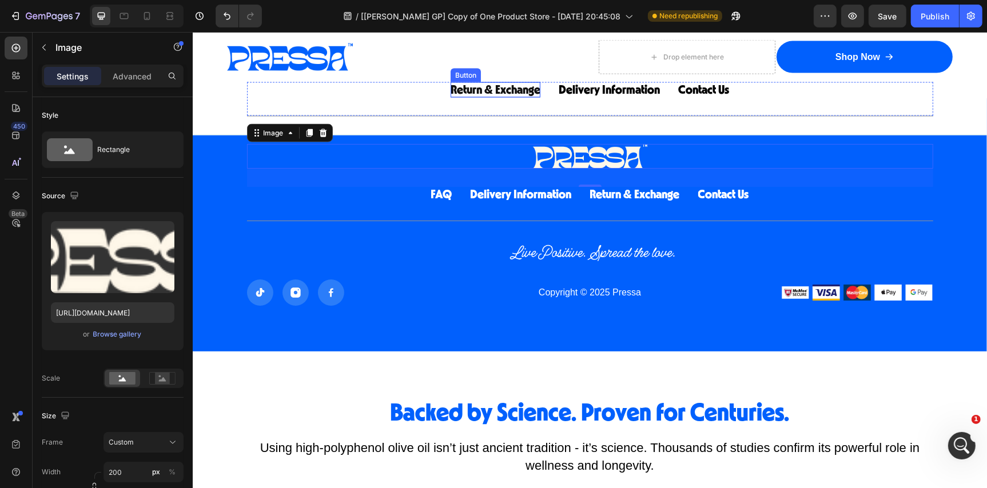
click at [507, 90] on span "Return & Exchange" at bounding box center [495, 89] width 90 height 12
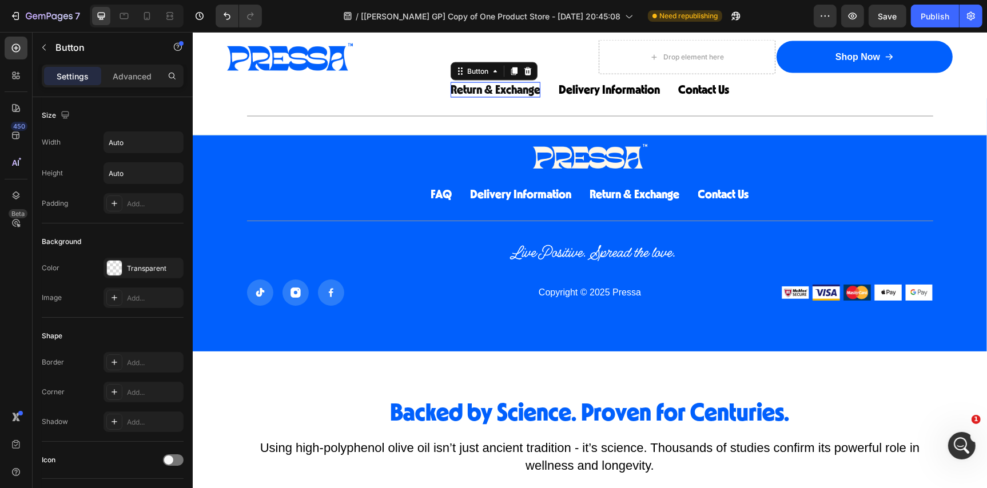
click at [507, 90] on span "Return & Exchange" at bounding box center [495, 89] width 90 height 12
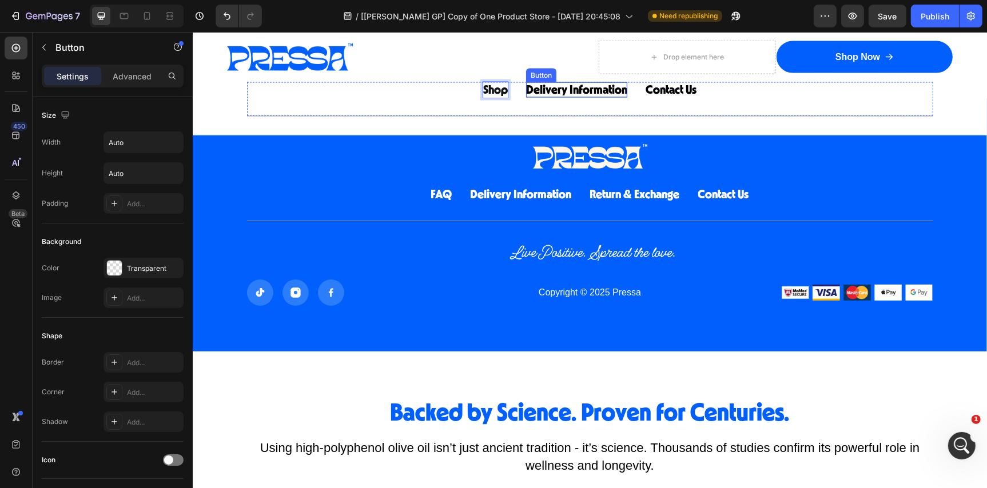
click at [586, 91] on span "Delivery Information" at bounding box center [575, 89] width 101 height 12
click at [647, 88] on span "Contact Us" at bounding box center [642, 89] width 51 height 12
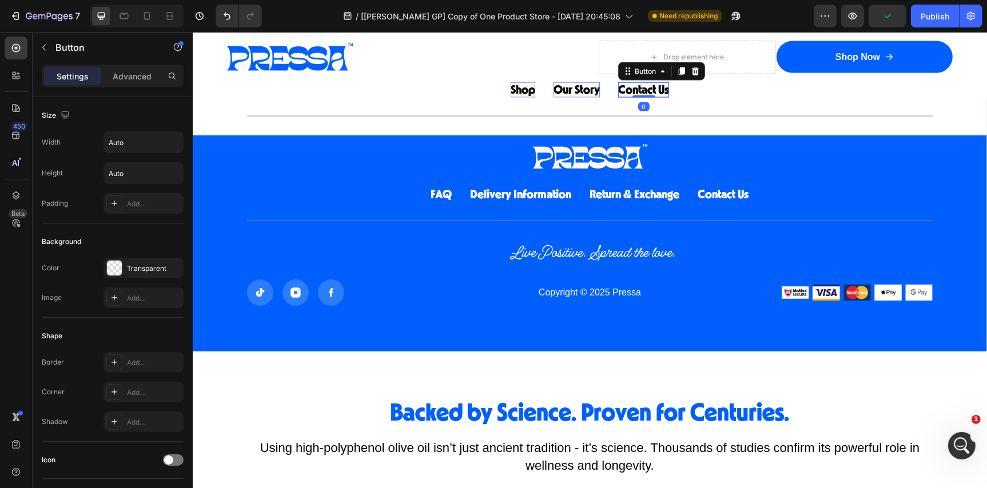
click at [647, 88] on span "Contact Us" at bounding box center [642, 89] width 51 height 12
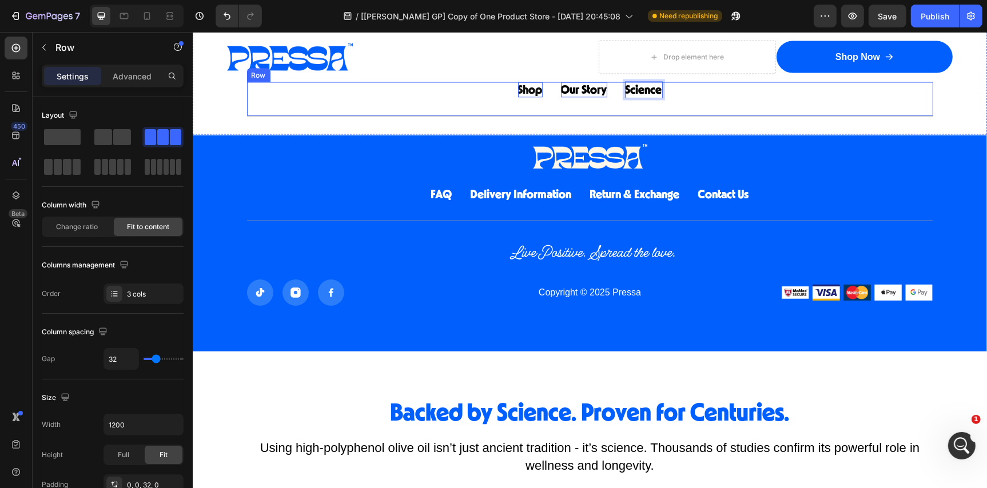
click at [699, 99] on div "Shop Button Our Story Button Science Button 0 Row" at bounding box center [589, 99] width 686 height 34
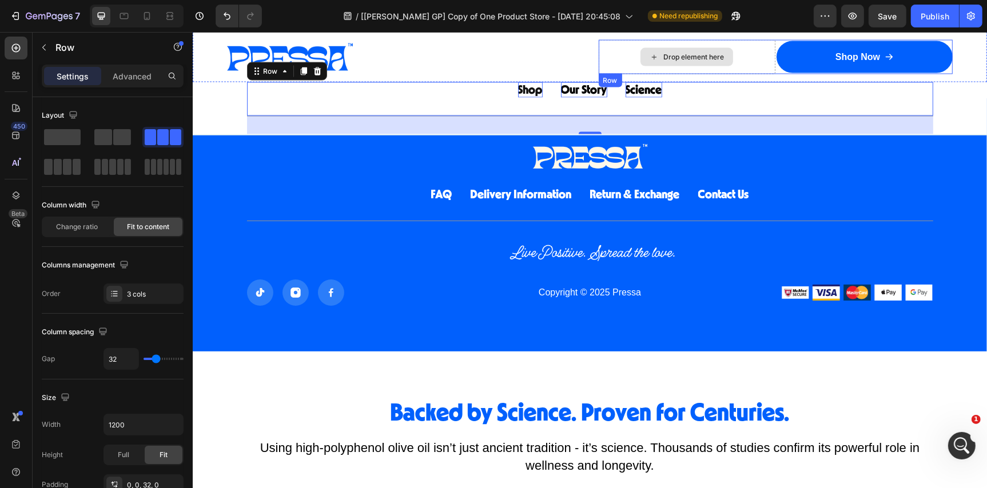
click at [621, 55] on div "Drop element here" at bounding box center [686, 56] width 177 height 34
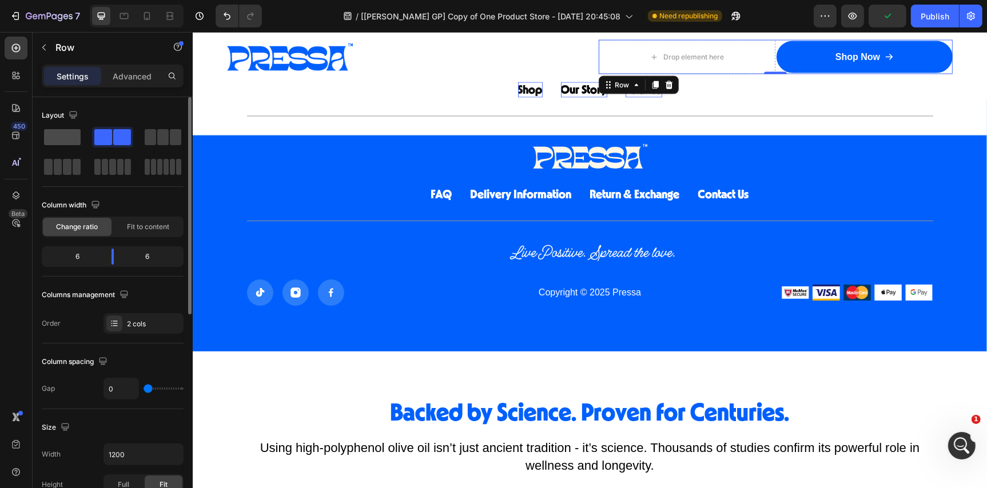
click at [62, 136] on span at bounding box center [62, 137] width 37 height 16
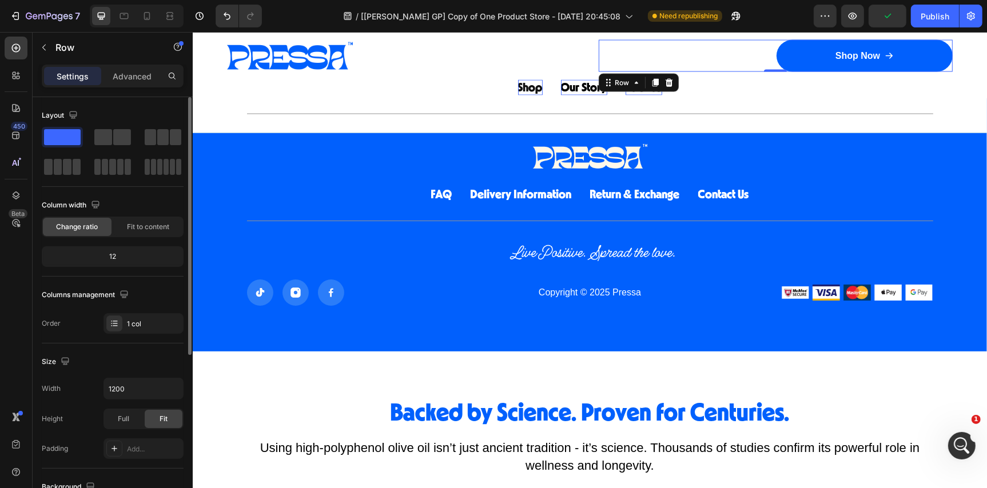
scroll to position [385, 0]
click at [555, 82] on div "Shop Button Our Story Button Science Button Row" at bounding box center [589, 96] width 686 height 34
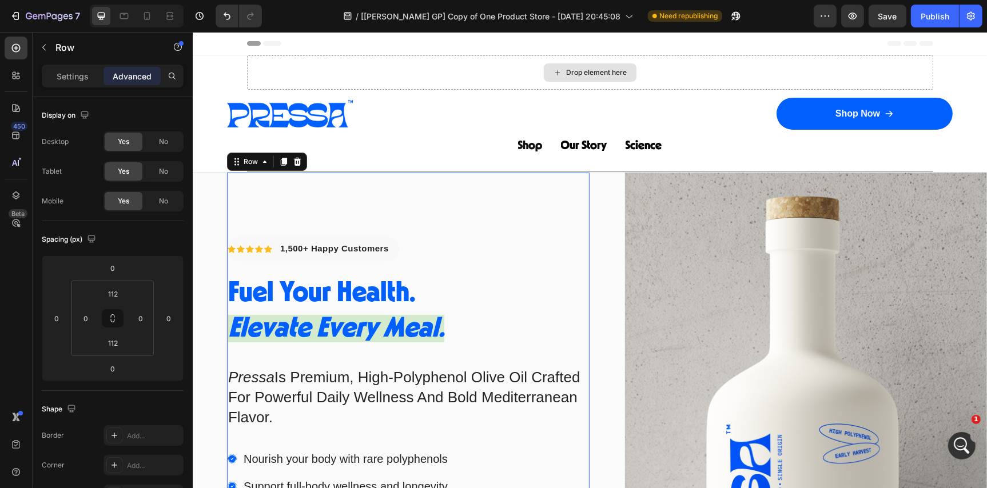
click at [488, 71] on div "Drop element here" at bounding box center [589, 72] width 686 height 34
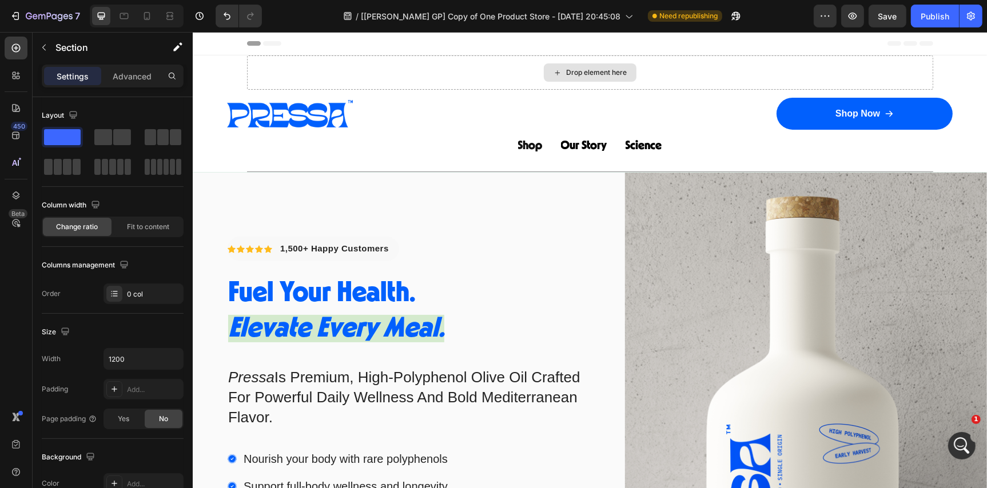
click at [410, 61] on div "Drop element here" at bounding box center [589, 72] width 686 height 34
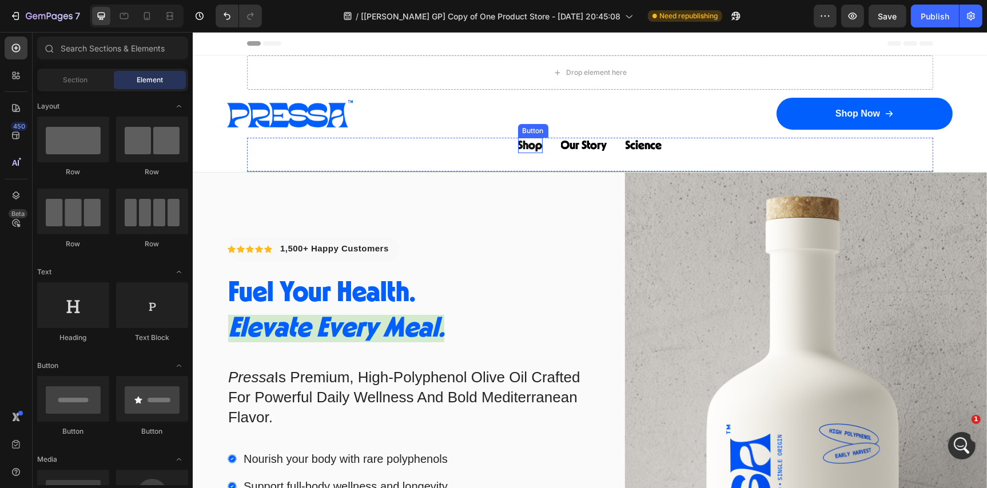
click at [527, 143] on span "Shop" at bounding box center [529, 145] width 25 height 12
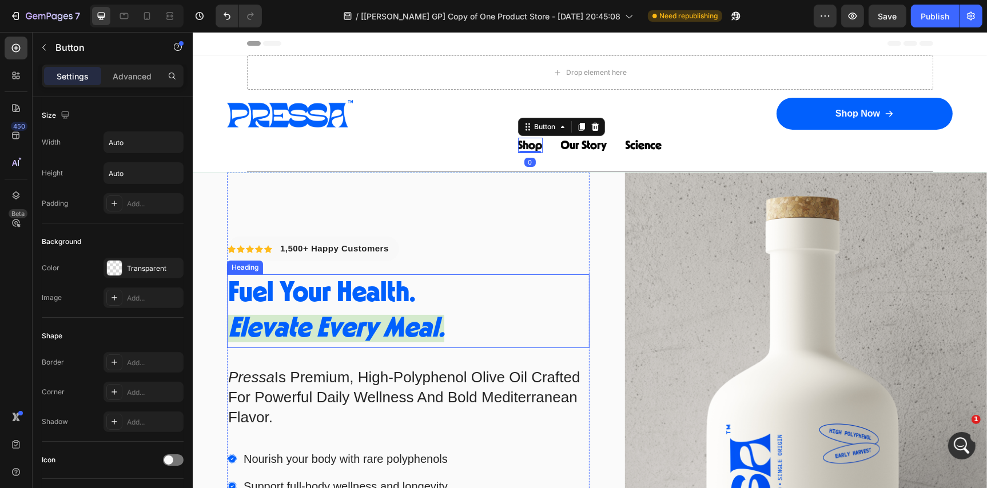
click at [374, 292] on h2 "Fuel Your Health. Elevate Every Meal." at bounding box center [407, 311] width 362 height 74
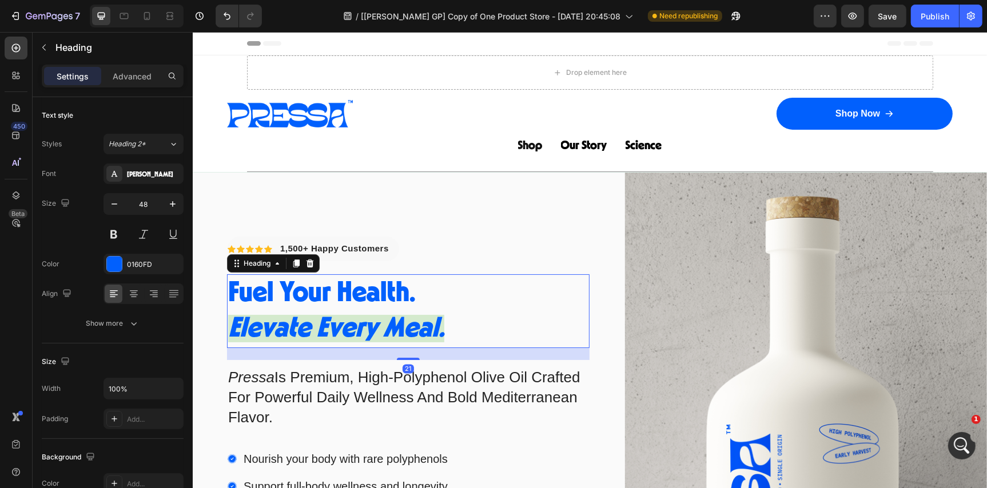
click at [374, 292] on h2 "Fuel Your Health. Elevate Every Meal." at bounding box center [407, 311] width 362 height 74
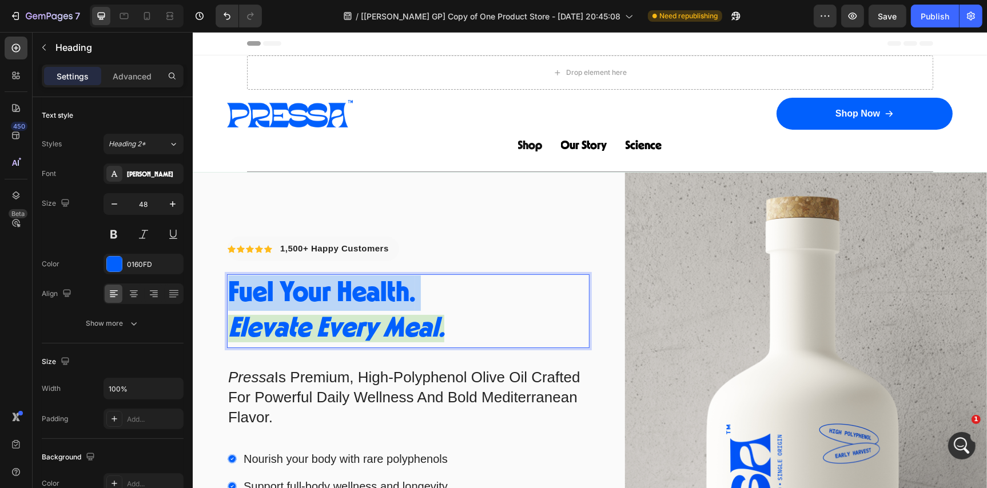
click at [374, 292] on p "Fuel Your Health. Elevate Every Meal." at bounding box center [408, 310] width 360 height 71
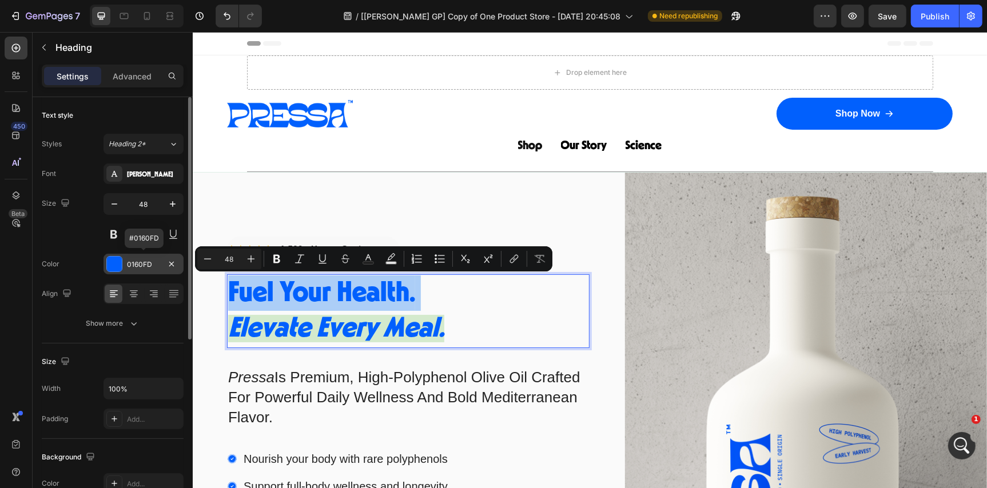
click at [146, 264] on div "0160FD" at bounding box center [143, 265] width 33 height 10
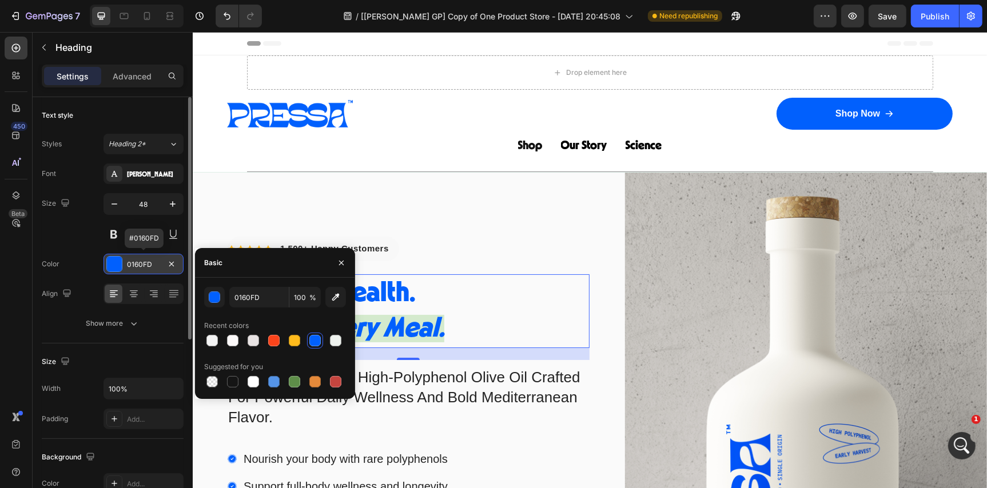
scroll to position [341, 0]
click at [266, 301] on input "0160FD" at bounding box center [258, 297] width 59 height 21
click at [522, 148] on span "Shop" at bounding box center [529, 145] width 25 height 12
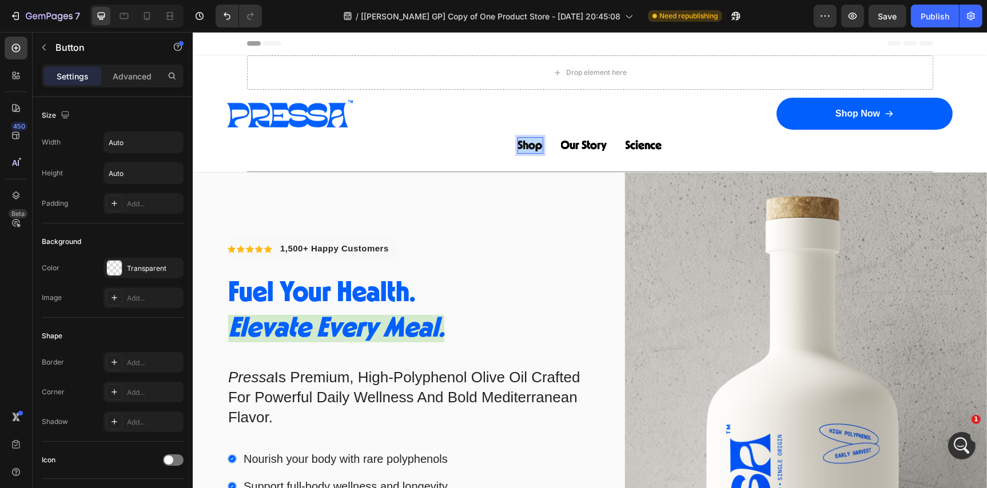
click at [522, 148] on span "Shop" at bounding box center [529, 145] width 25 height 12
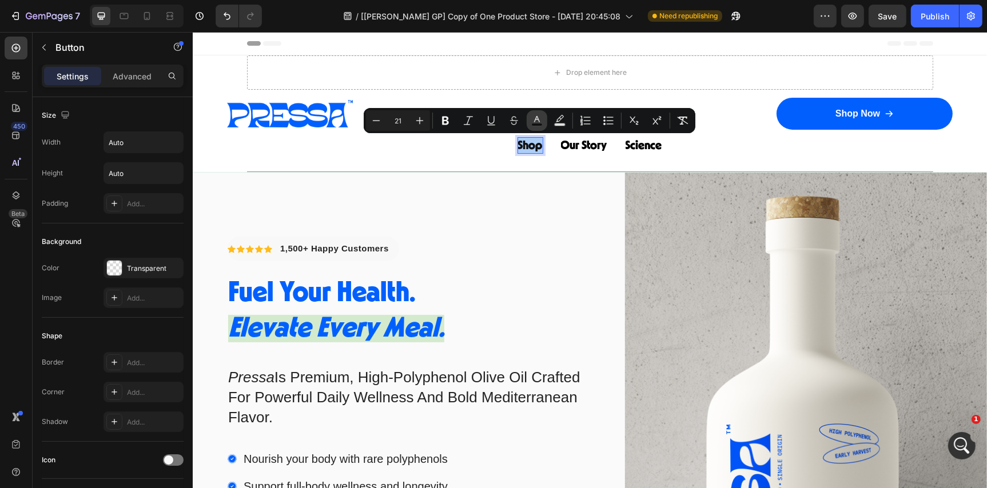
click at [533, 122] on icon "Editor contextual toolbar" at bounding box center [536, 120] width 11 height 11
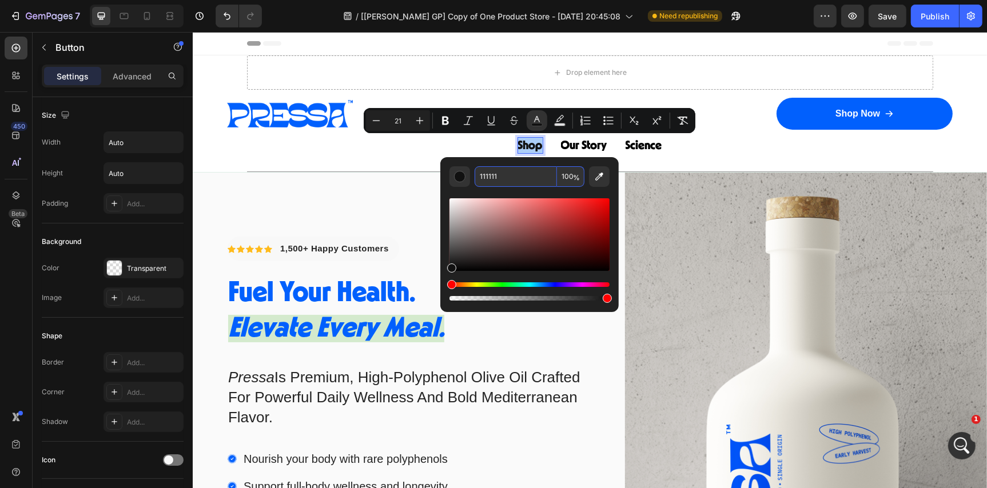
click at [511, 180] on input "111111" at bounding box center [516, 176] width 82 height 21
paste input "0160FD"
type input "0160FD"
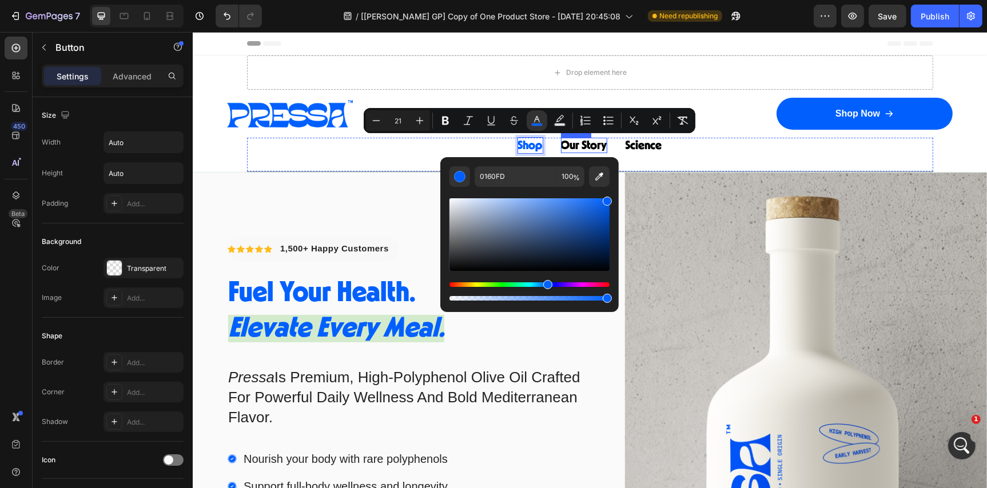
click at [599, 145] on span "Our Story" at bounding box center [583, 145] width 46 height 12
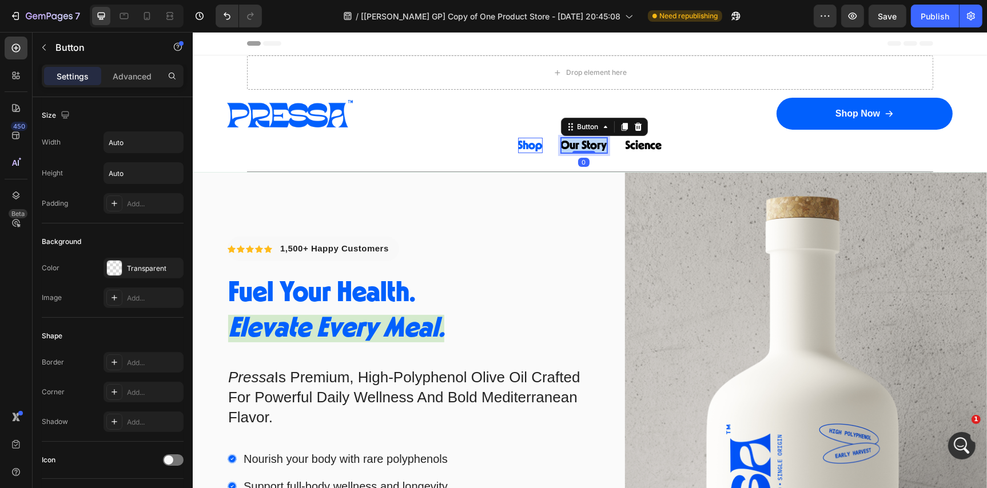
click at [599, 145] on span "Our Story" at bounding box center [583, 145] width 46 height 12
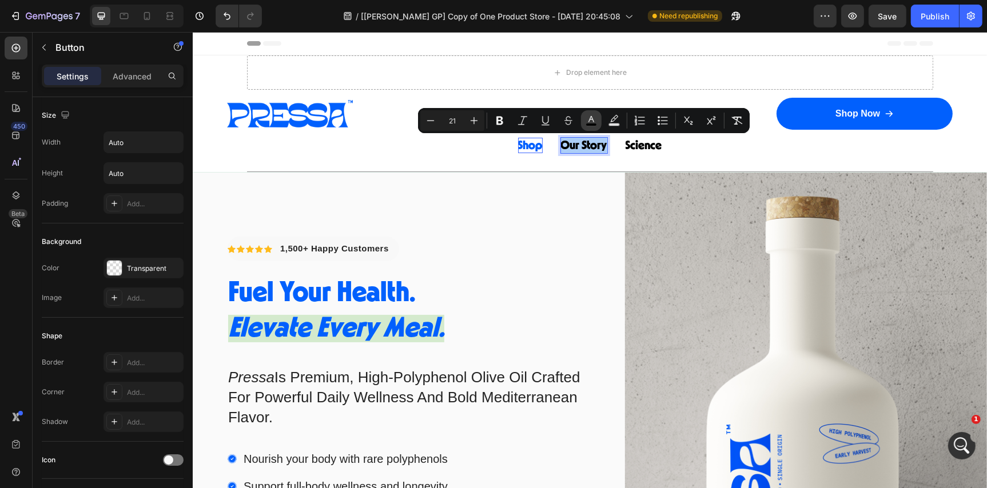
click at [586, 116] on icon "Editor contextual toolbar" at bounding box center [590, 120] width 11 height 11
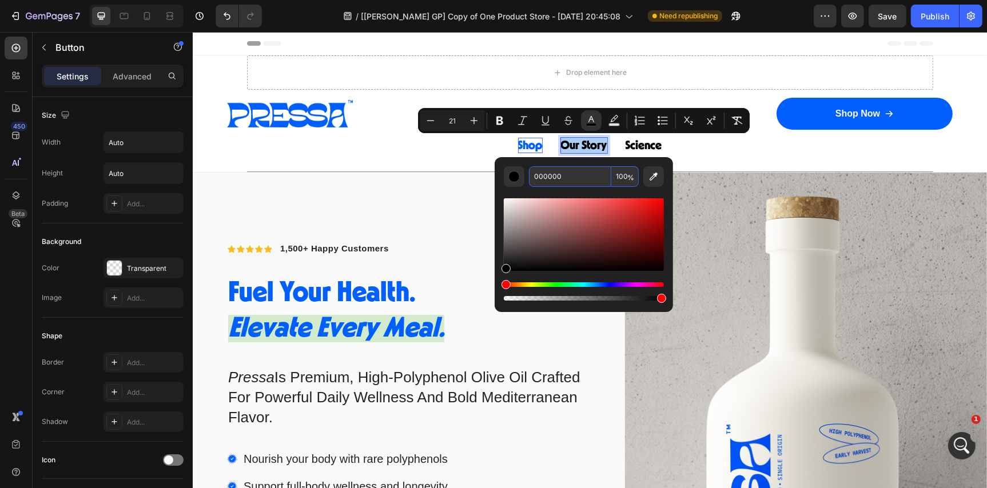
click at [582, 176] on input "000000" at bounding box center [570, 176] width 82 height 21
paste input "160FD"
type input "0160FD"
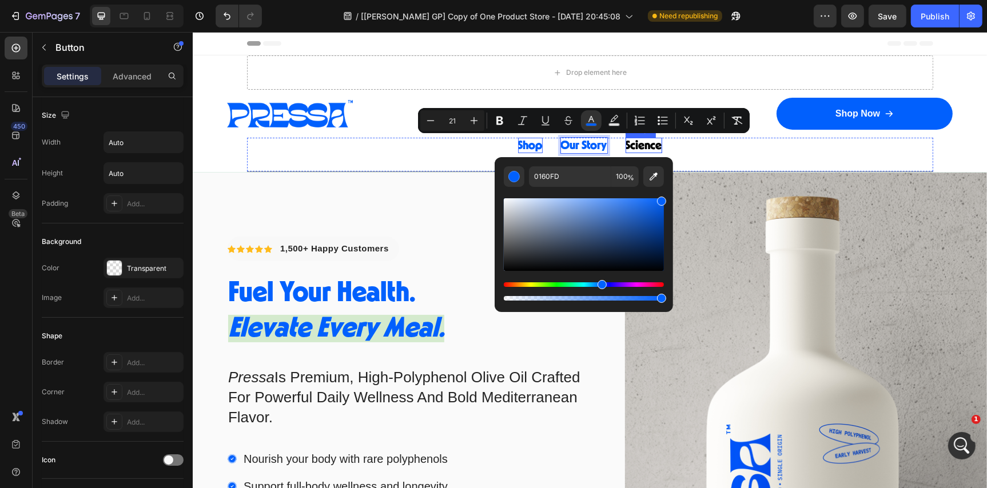
click at [645, 145] on span "Science" at bounding box center [643, 145] width 37 height 12
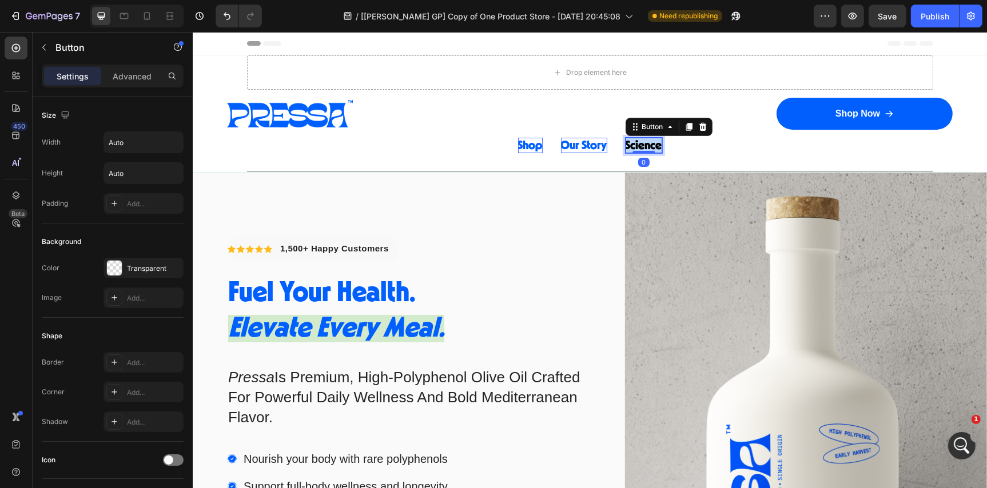
click at [645, 145] on span "Science" at bounding box center [643, 145] width 37 height 12
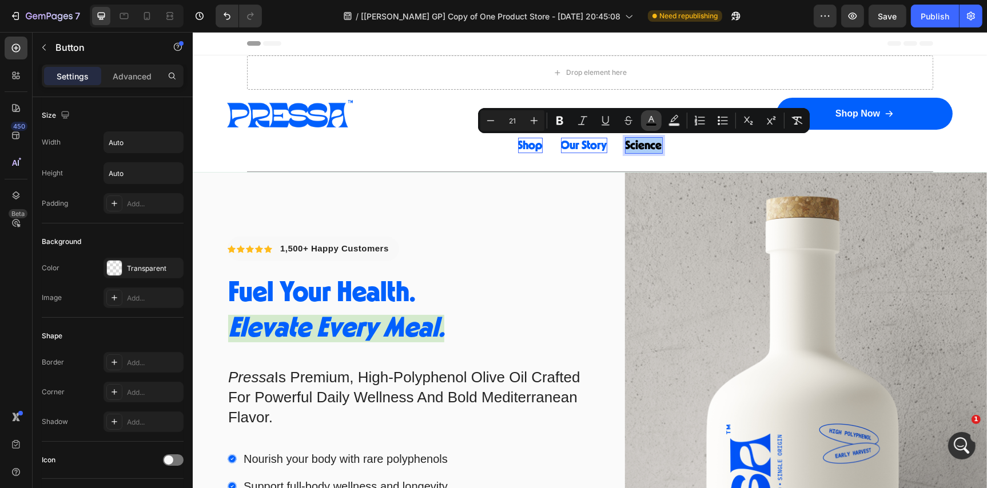
click at [646, 117] on icon "Editor contextual toolbar" at bounding box center [650, 120] width 11 height 11
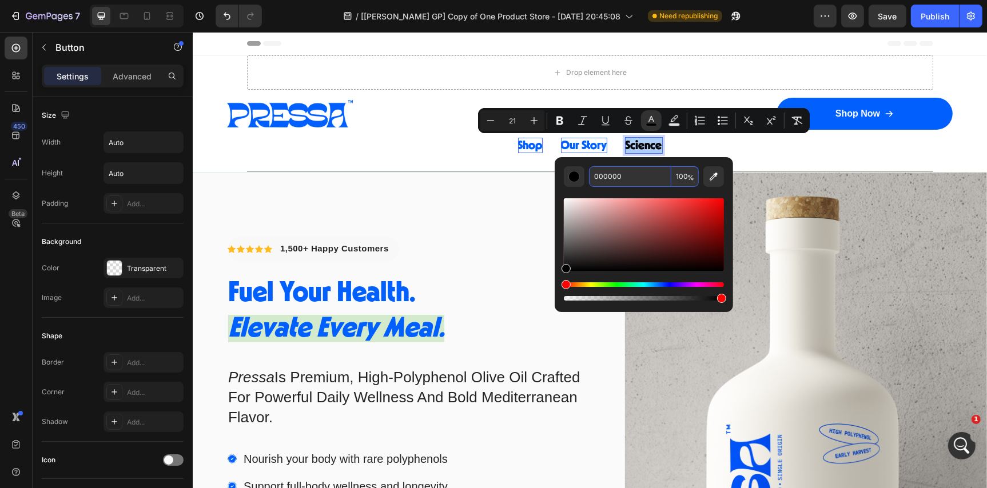
click at [630, 176] on input "000000" at bounding box center [630, 176] width 82 height 21
paste input "160FD"
type input "0160FD"
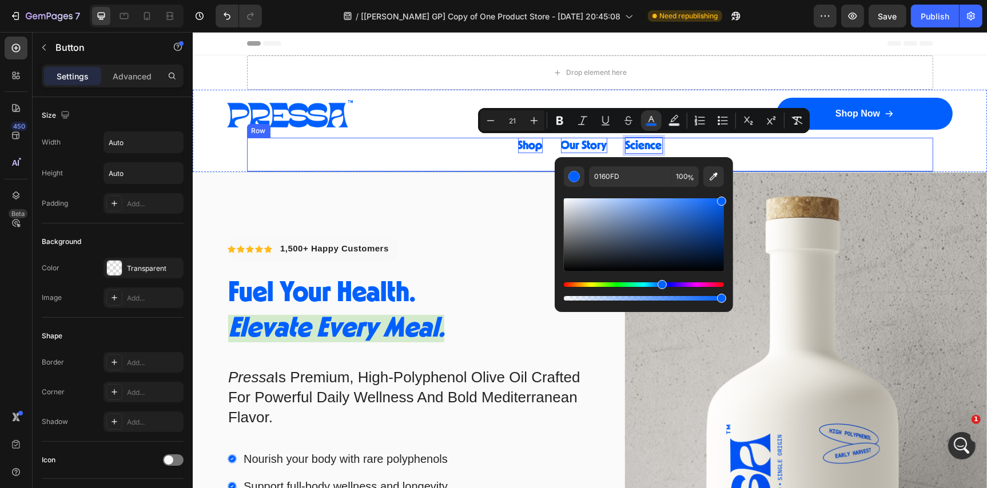
click at [489, 161] on div "Shop Button Our Story Button Science Button 0 Row" at bounding box center [589, 154] width 686 height 34
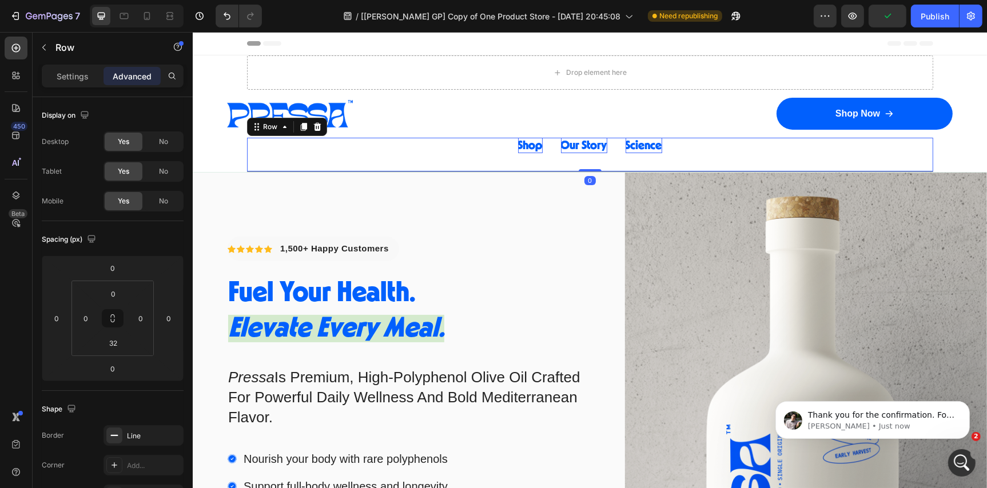
scroll to position [521, 0]
click at [962, 453] on div "Open Intercom Messenger" at bounding box center [960, 461] width 38 height 38
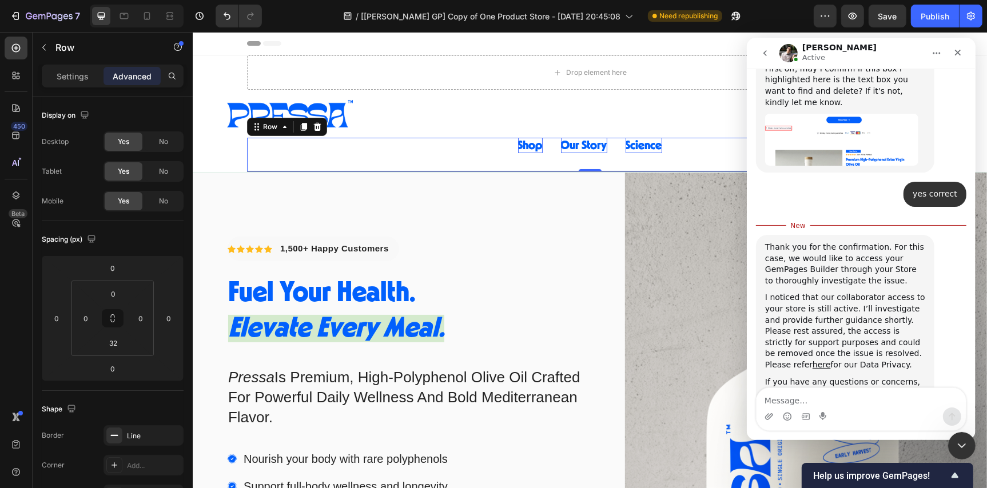
scroll to position [540, 0]
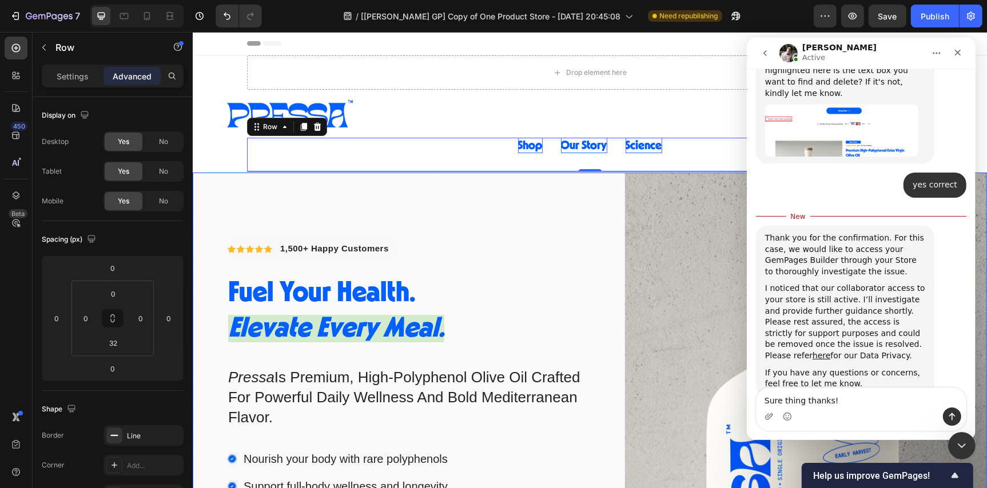
type textarea "Sure thing thanks!"
click at [584, 230] on div "Icon Icon Icon Icon Icon Icon List Hoz 1,500+ Happy Customers Text block Row Fu…" at bounding box center [407, 454] width 362 height 564
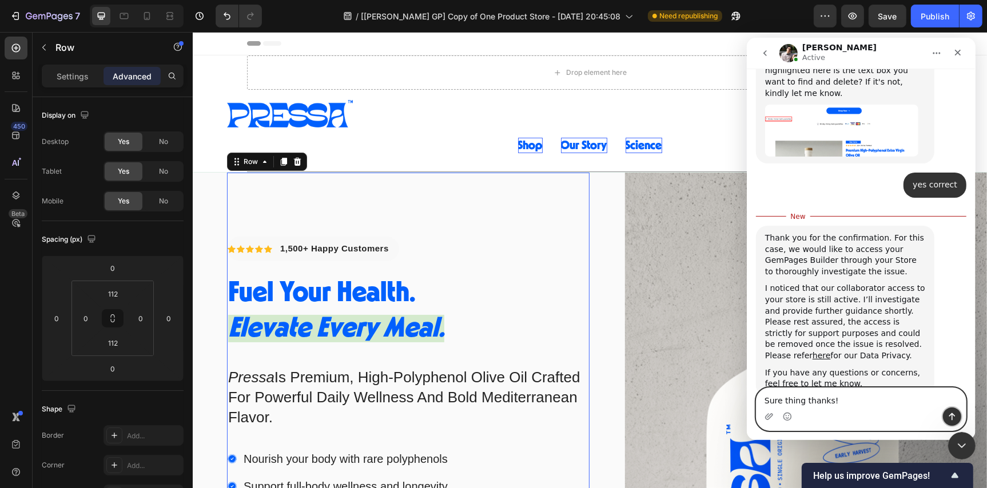
click at [955, 418] on icon "Send a message…" at bounding box center [951, 416] width 9 height 9
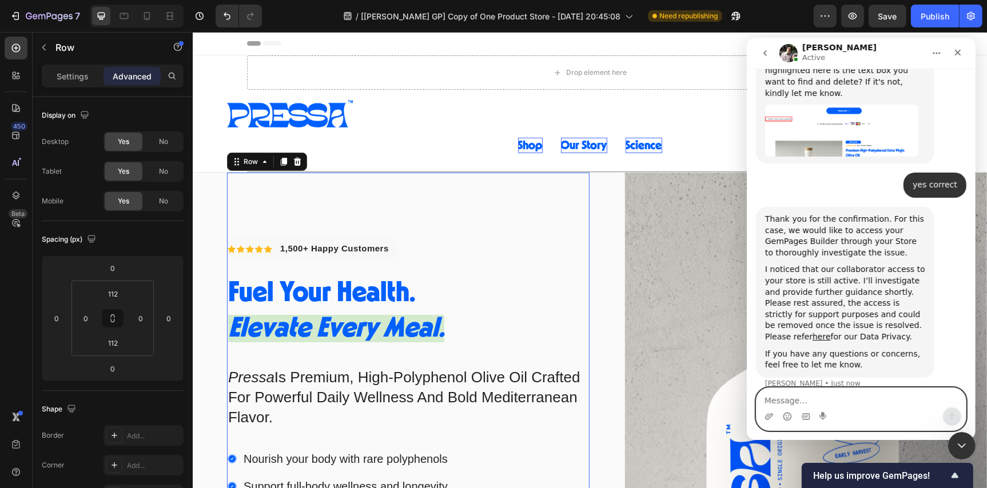
scroll to position [555, 0]
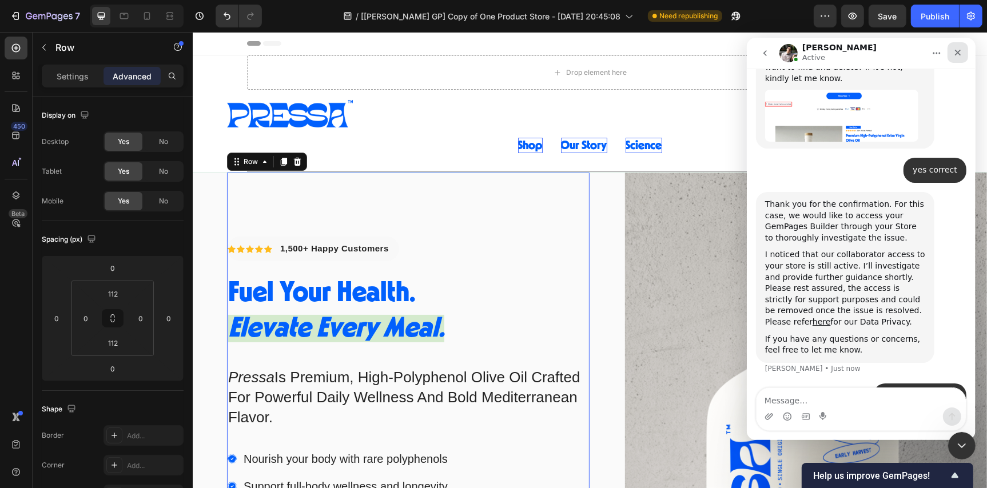
click at [962, 50] on div "Close" at bounding box center [957, 52] width 21 height 21
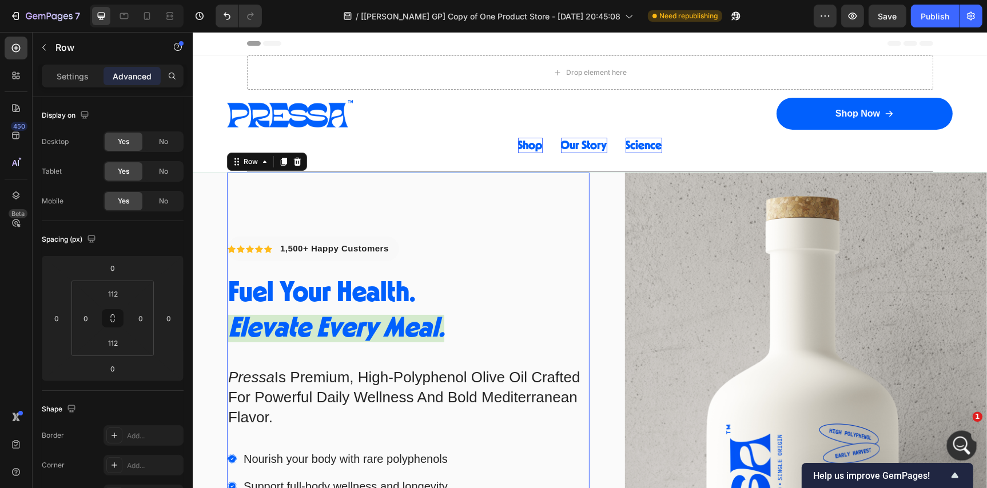
click at [965, 440] on icon "Open Intercom Messenger" at bounding box center [960, 444] width 19 height 19
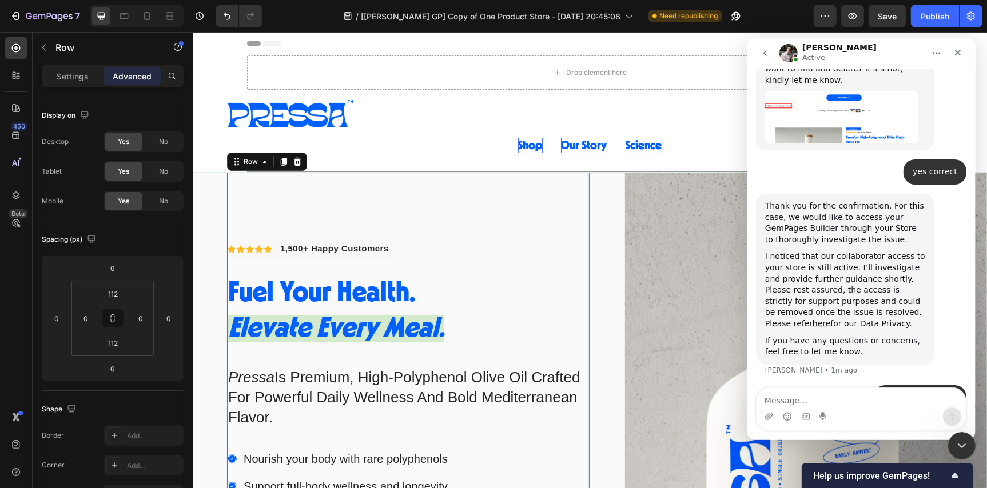
click at [804, 402] on textarea "Message…" at bounding box center [860, 397] width 209 height 19
type textarea "A"
click at [767, 420] on icon "Upload attachment" at bounding box center [768, 416] width 9 height 9
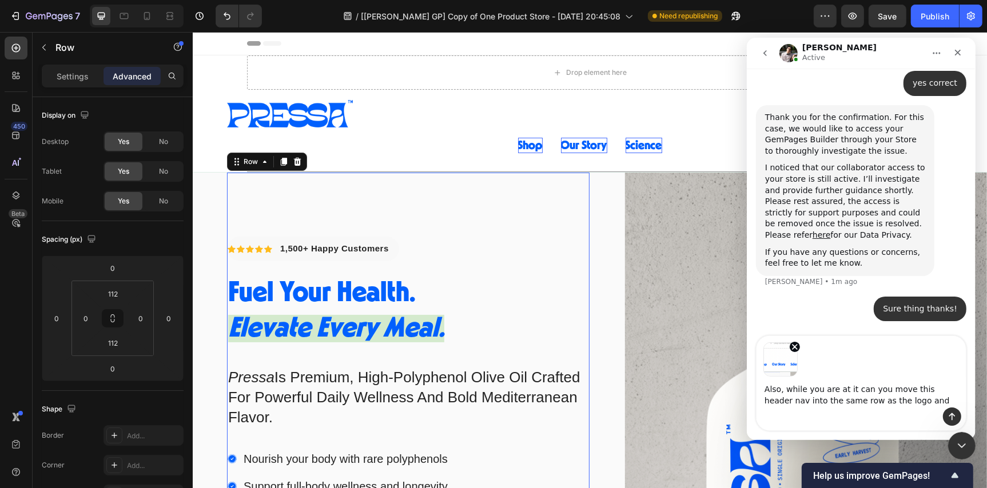
scroll to position [651, 0]
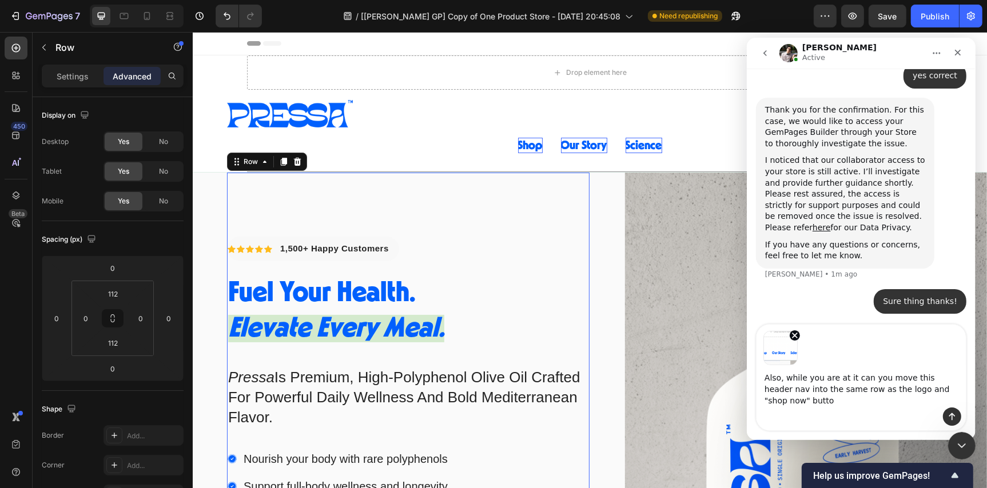
type textarea "Also, while you are at it can you move this header nav into the same row as the…"
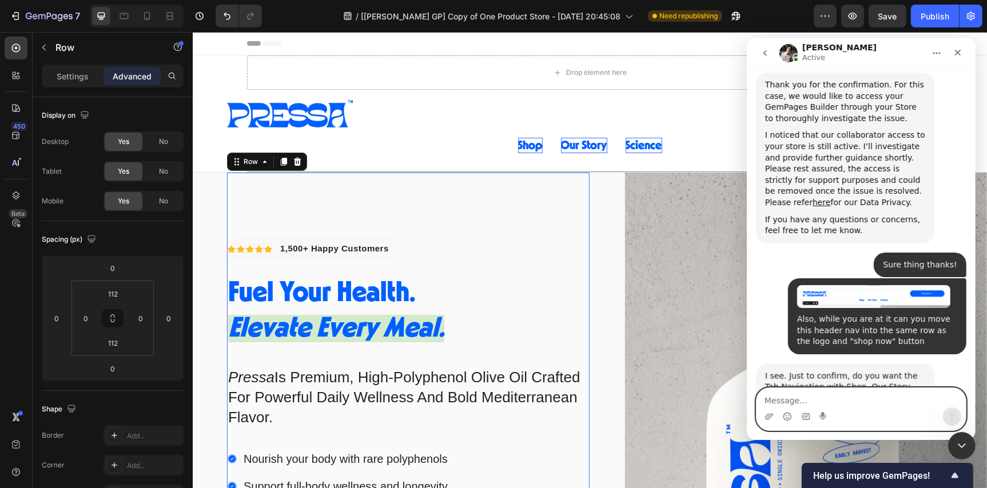
scroll to position [699, 0]
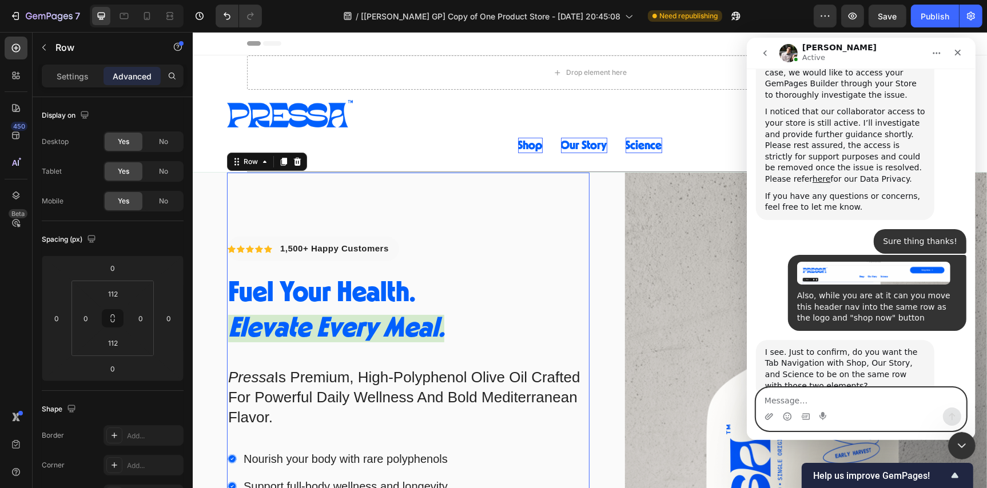
click at [798, 398] on textarea "Message…" at bounding box center [860, 397] width 209 height 19
type textarea "yes"
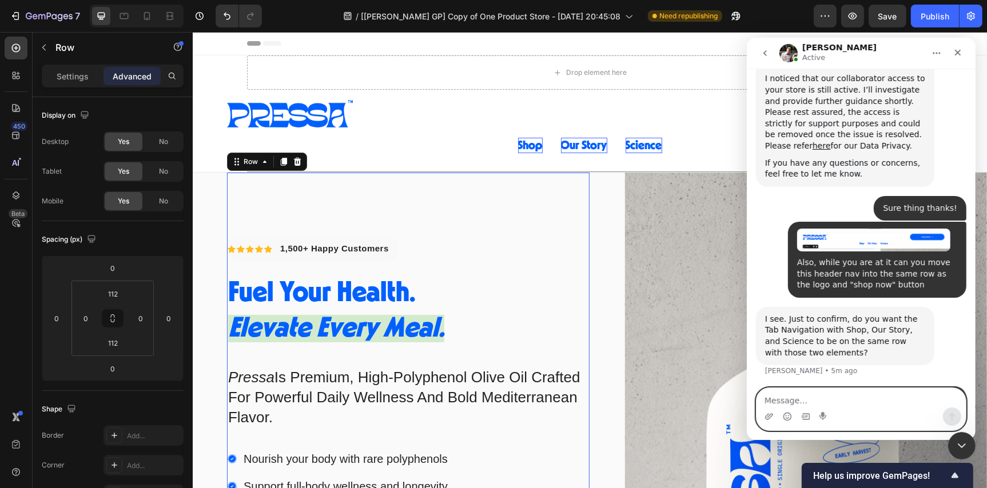
scroll to position [733, 0]
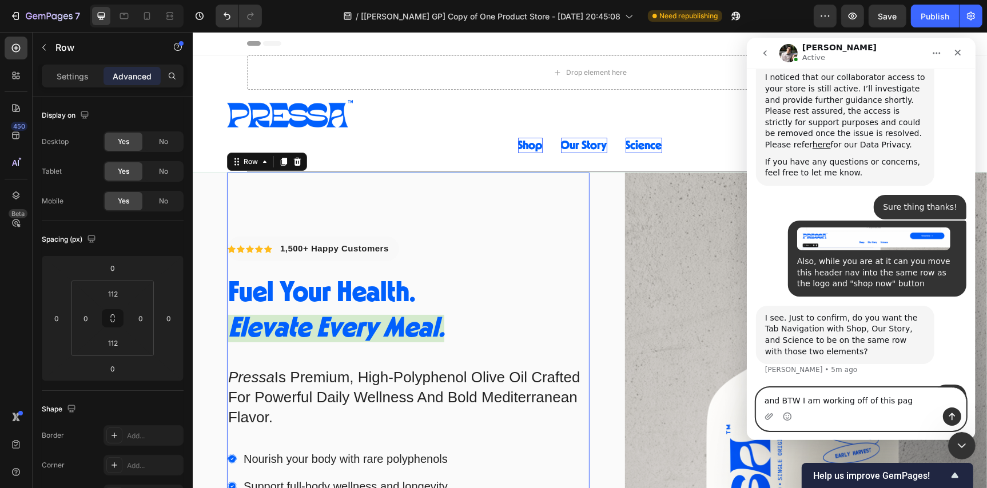
type textarea "and BTW I am working off of this page"
click at [806, 403] on textarea "and BTW I am working off of this page" at bounding box center [860, 397] width 209 height 19
click at [767, 417] on icon "Upload attachment" at bounding box center [768, 416] width 9 height 9
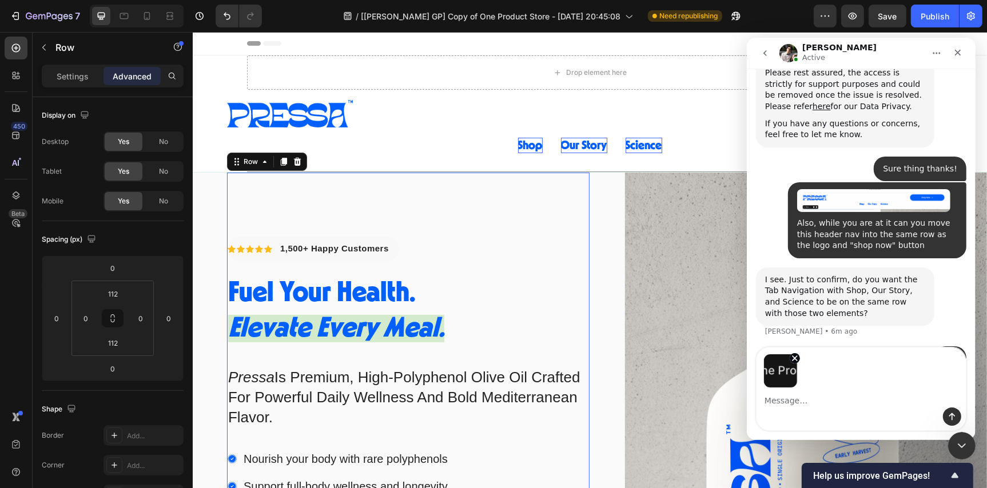
scroll to position [774, 0]
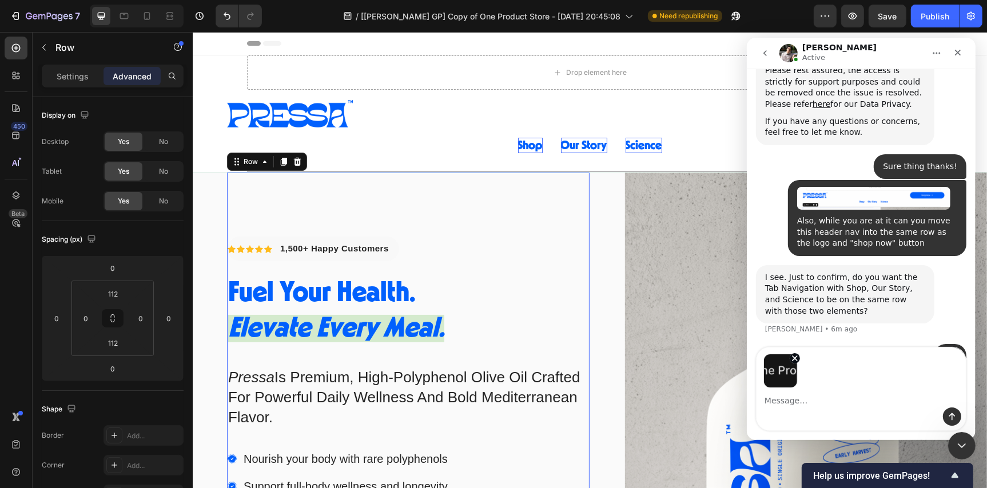
type textarea "and BTW I am working off of this page"
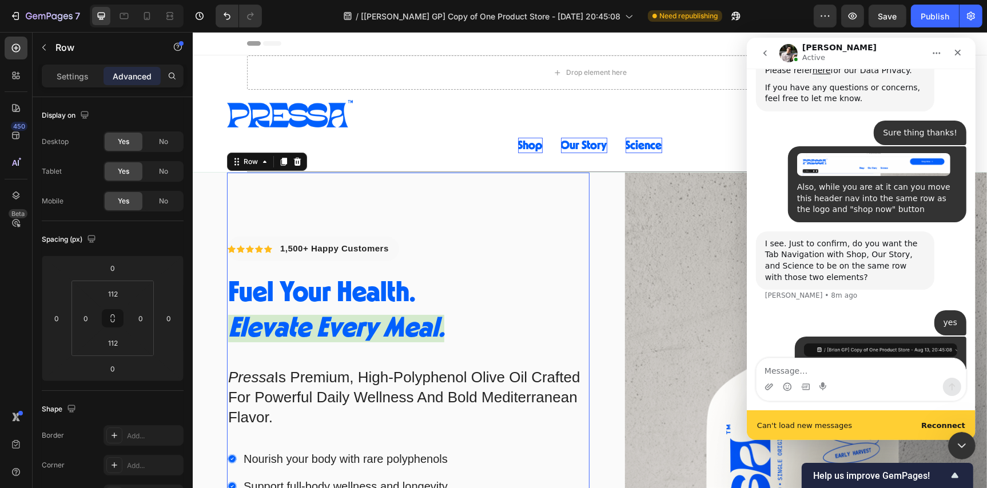
scroll to position [808, 0]
